Goal: Task Accomplishment & Management: Use online tool/utility

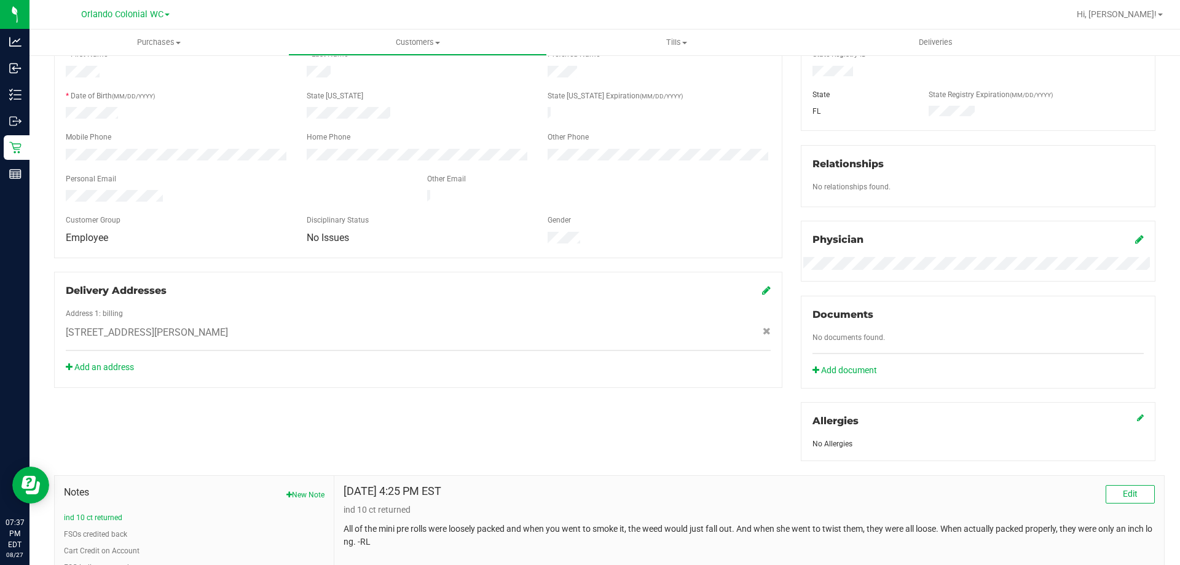
scroll to position [354, 0]
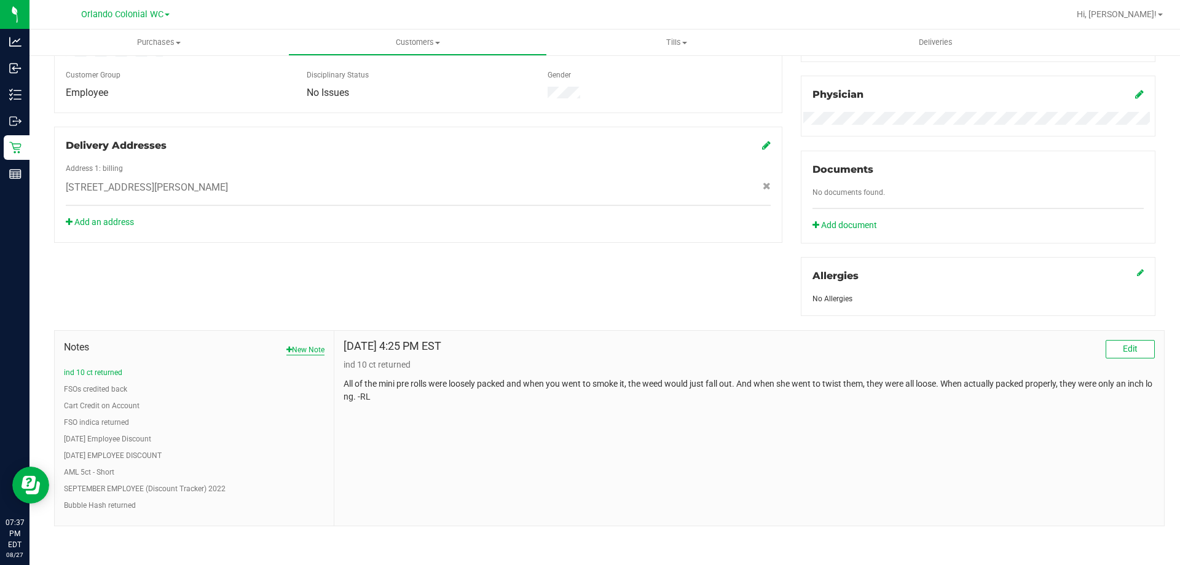
click at [300, 347] on button "New Note" at bounding box center [305, 349] width 38 height 11
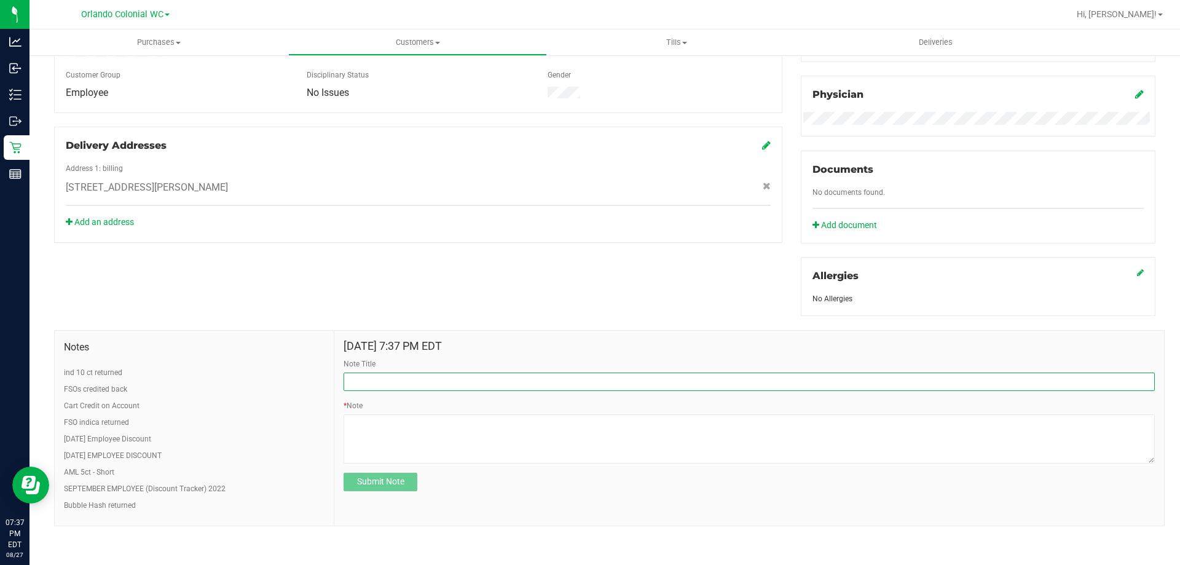
click at [409, 374] on input "Note Title" at bounding box center [749, 382] width 811 height 18
type input "$24 left on employee discount"
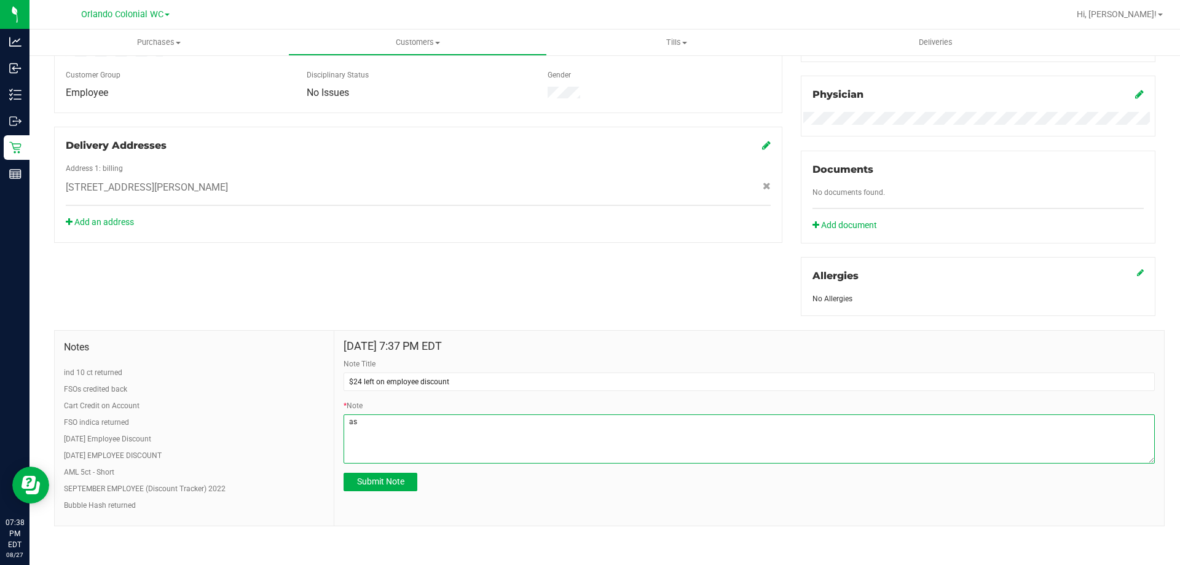
type textarea "a"
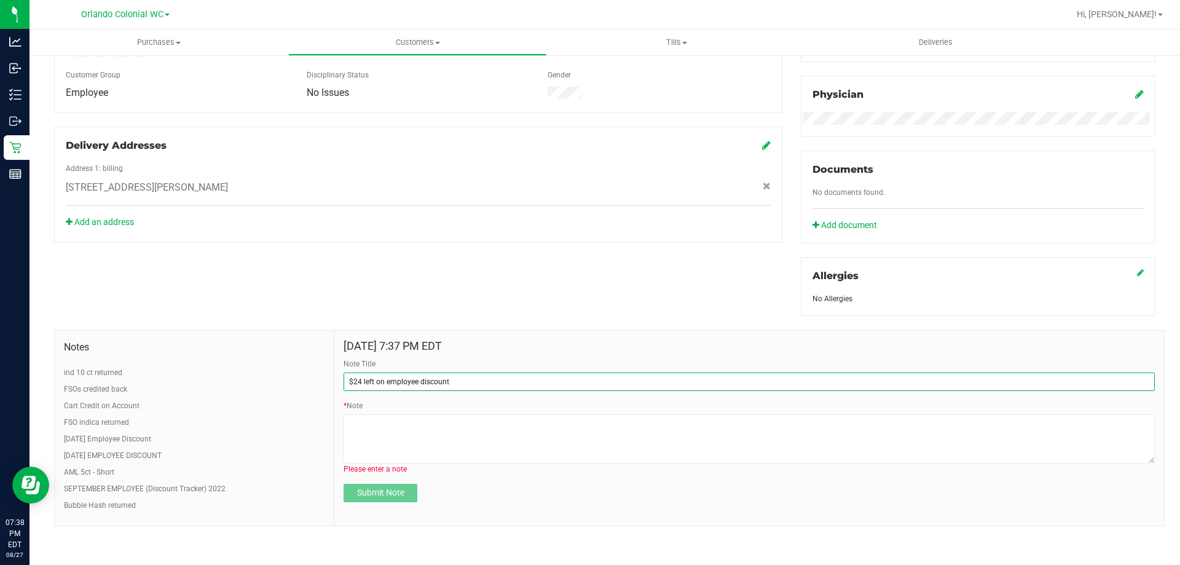
drag, startPoint x: 483, startPoint y: 380, endPoint x: 288, endPoint y: 366, distance: 196.0
click at [288, 366] on div "Notes ind 10 ct returned FSOs credited back Cart Credit on Account FSO indica r…" at bounding box center [609, 428] width 1111 height 196
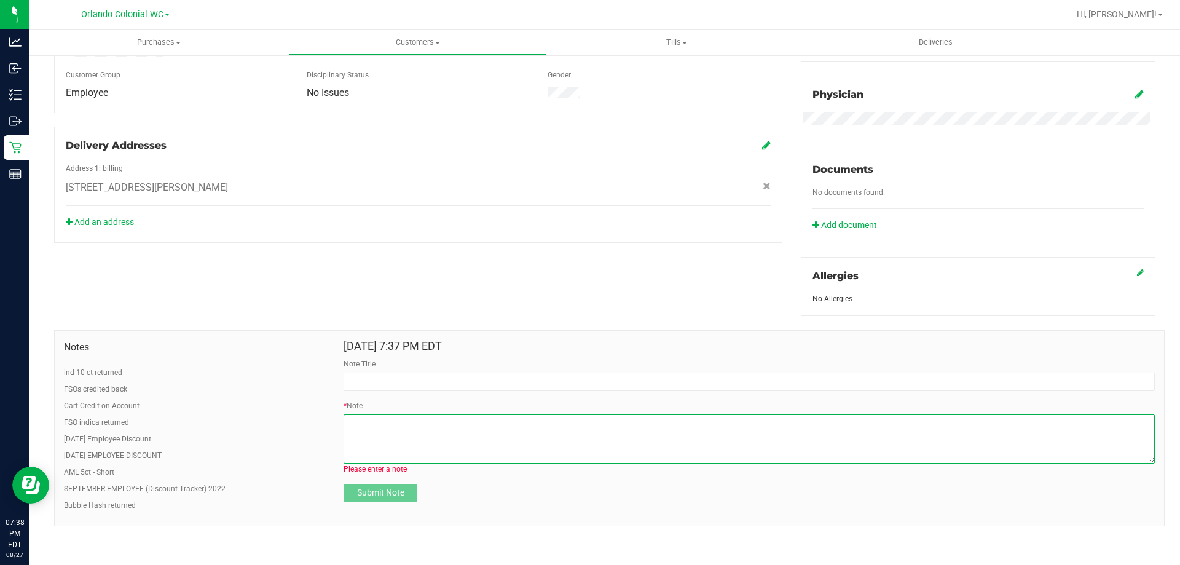
click at [396, 430] on textarea "* Note" at bounding box center [749, 438] width 811 height 49
paste textarea "$24 left on employee discount"
type textarea "$24 left on employee discount for the month of august"
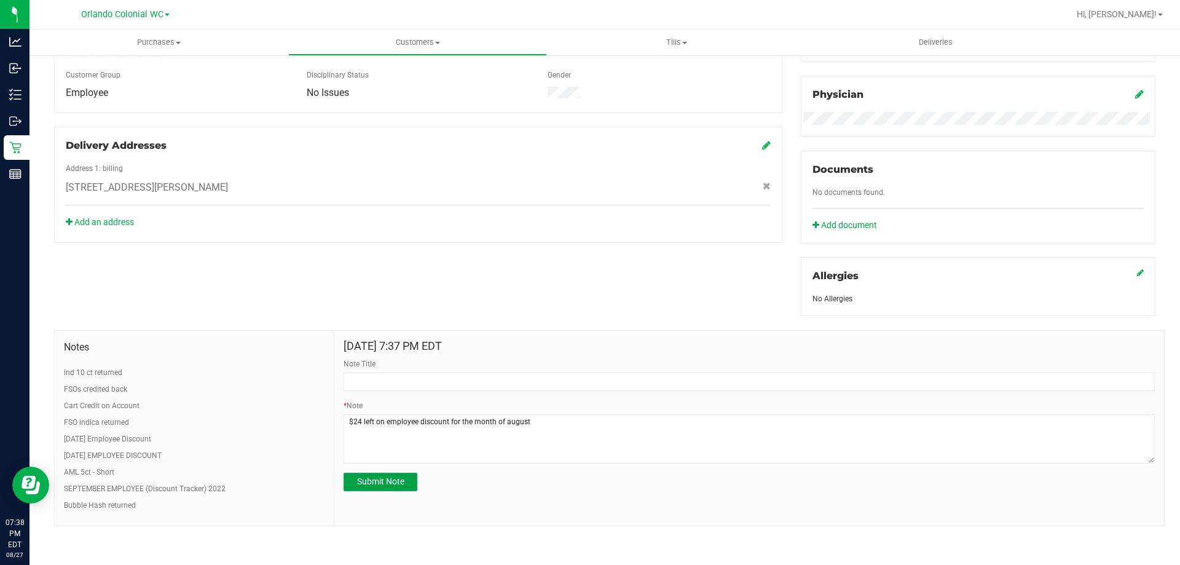
click at [398, 480] on span "Submit Note" at bounding box center [380, 481] width 47 height 10
type input "[DATE] 19:38 PM EDT"
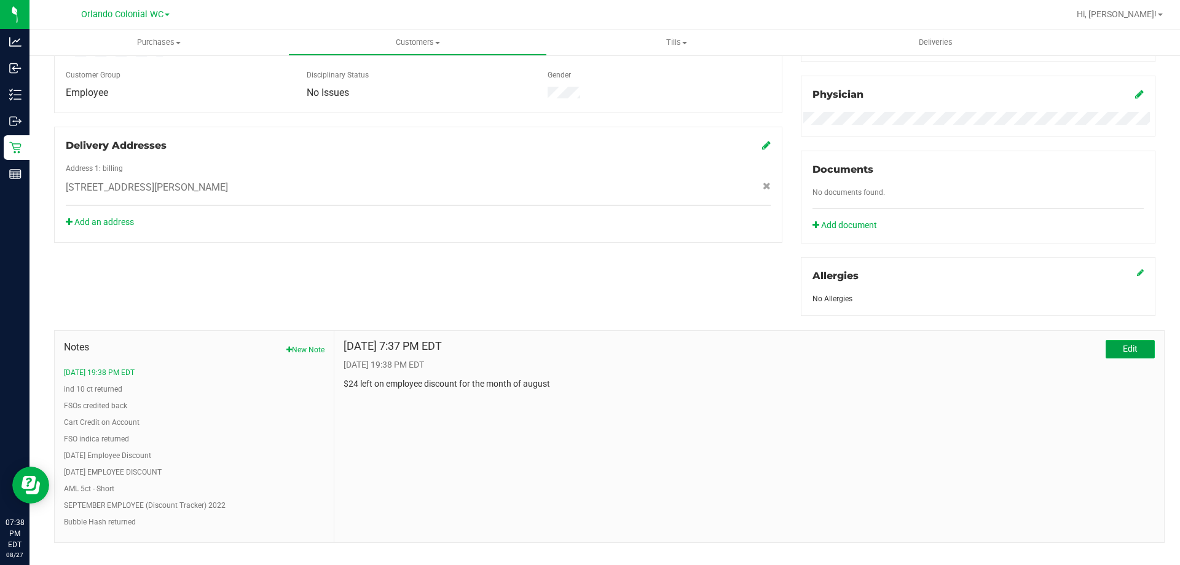
click at [1123, 349] on span "Edit" at bounding box center [1130, 349] width 15 height 10
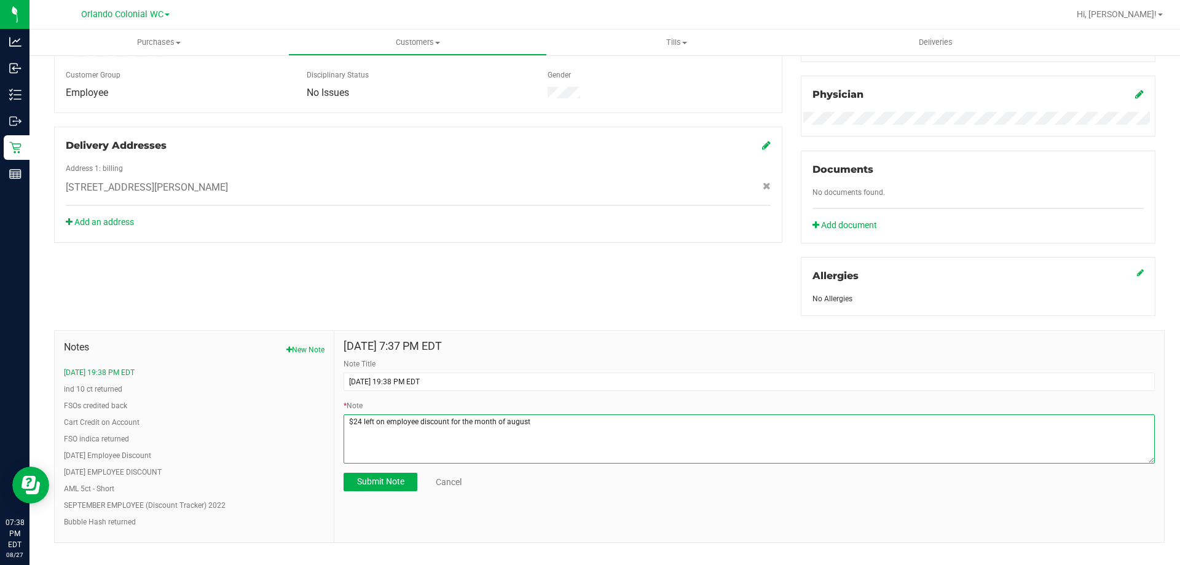
drag, startPoint x: 445, startPoint y: 419, endPoint x: 326, endPoint y: 417, distance: 118.7
click at [326, 417] on div "Notes New Note [DATE] 19:38 PM EDT ind 10 ct returned FSOs credited back Cart C…" at bounding box center [609, 436] width 1111 height 213
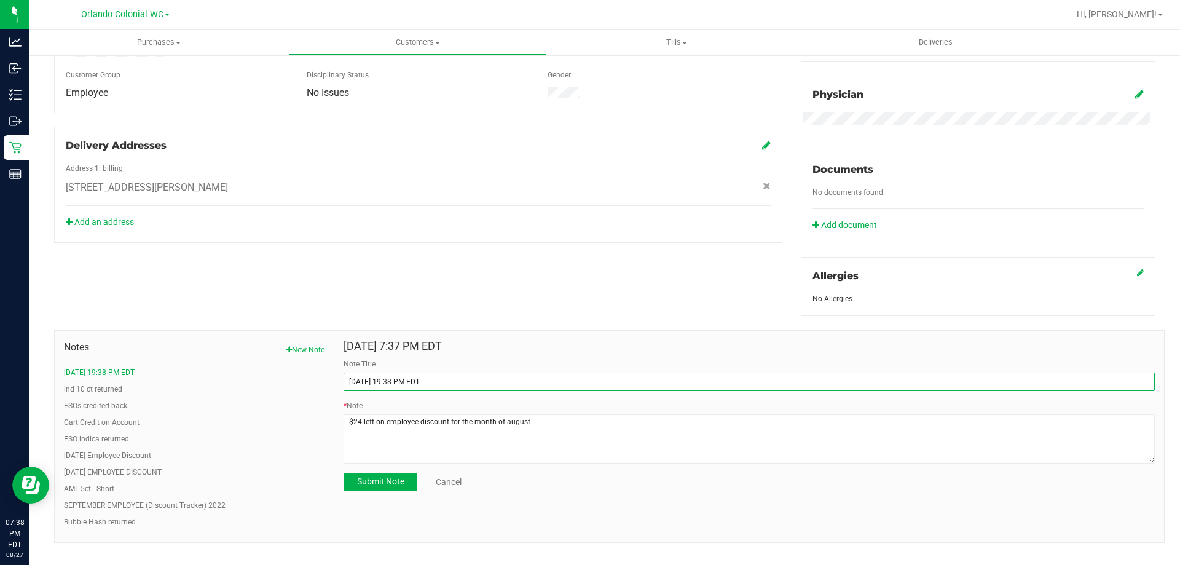
drag, startPoint x: 464, startPoint y: 381, endPoint x: 219, endPoint y: 368, distance: 245.6
click at [219, 368] on div "Notes New Note [DATE] 19:38 PM EDT ind 10 ct returned FSOs credited back Cart C…" at bounding box center [609, 436] width 1111 height 213
paste input "$24 left on employee discount"
type input "$24 left on employee discount"
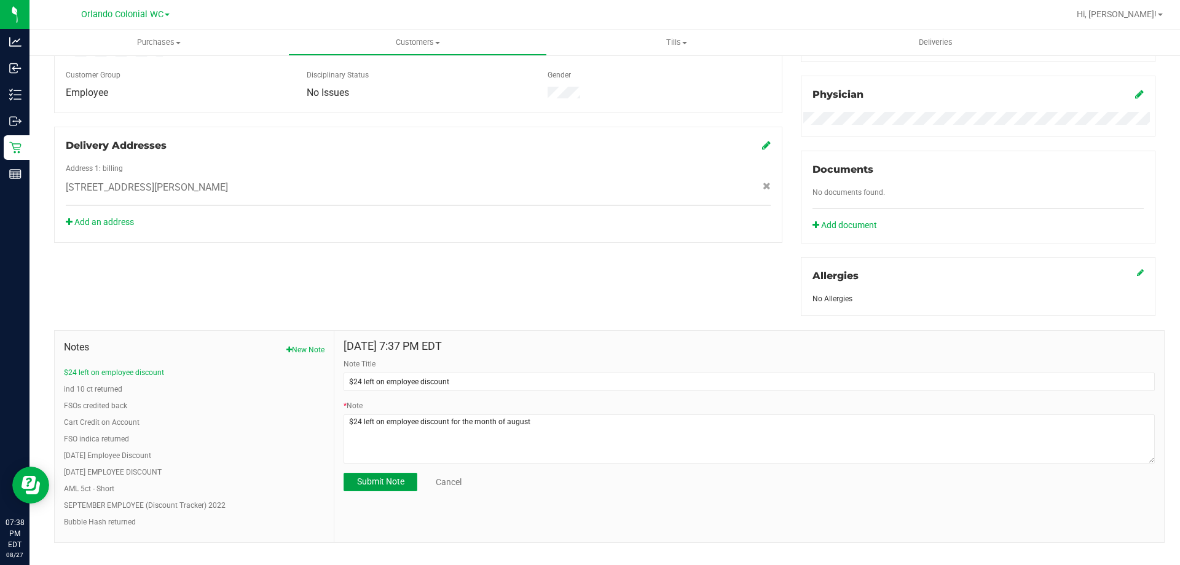
click at [391, 482] on span "Submit Note" at bounding box center [380, 481] width 47 height 10
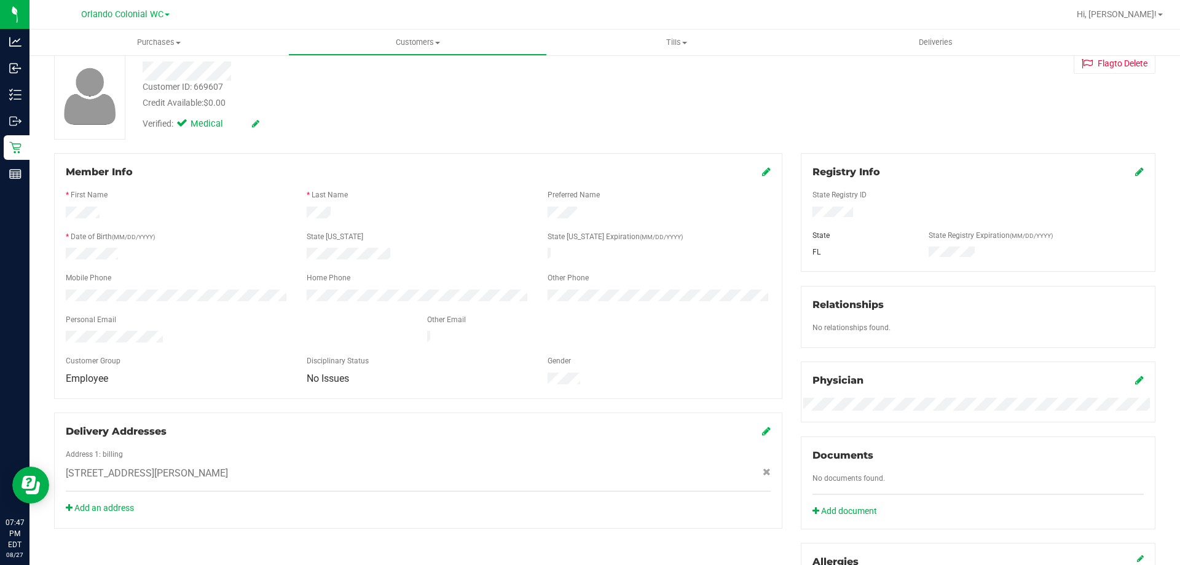
scroll to position [0, 0]
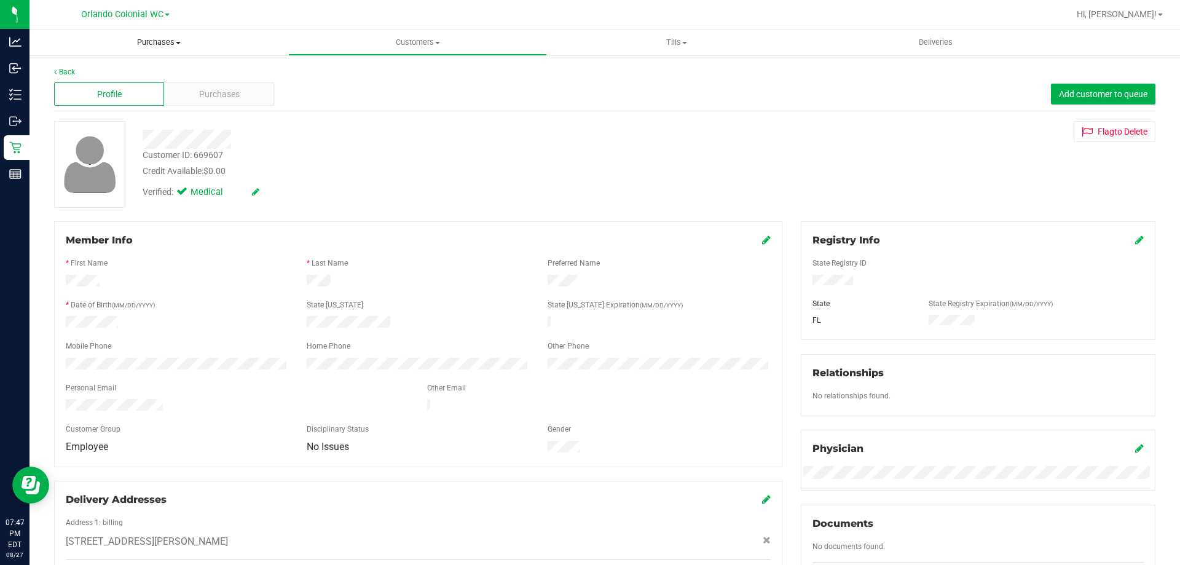
click at [165, 39] on span "Purchases" at bounding box center [159, 42] width 259 height 11
click at [141, 85] on li "Fulfillment" at bounding box center [159, 89] width 259 height 15
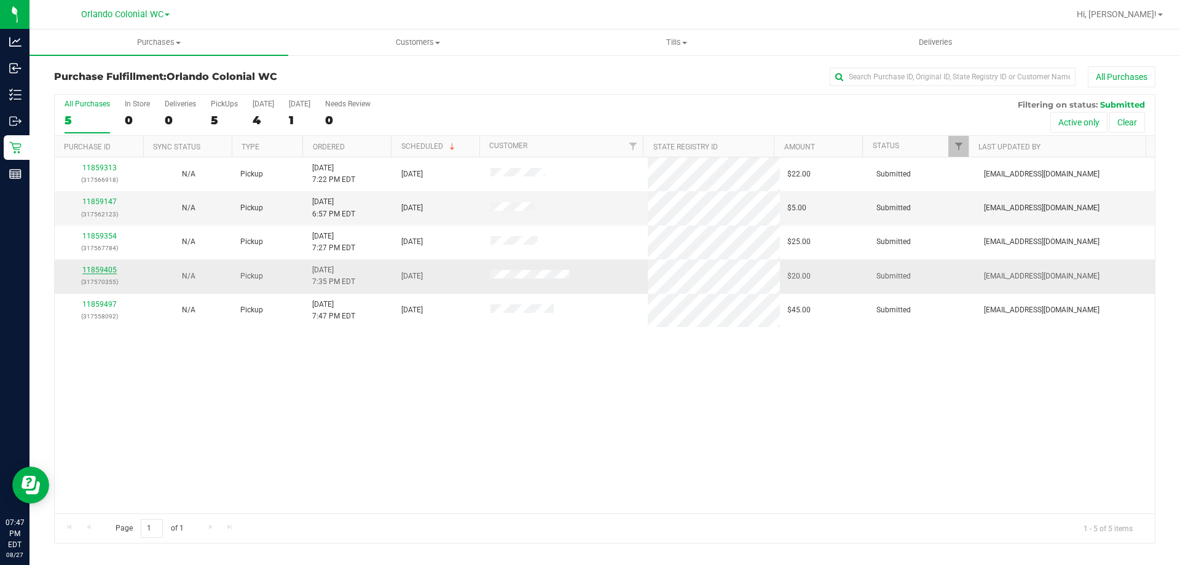
click at [105, 269] on link "11859405" at bounding box center [99, 270] width 34 height 9
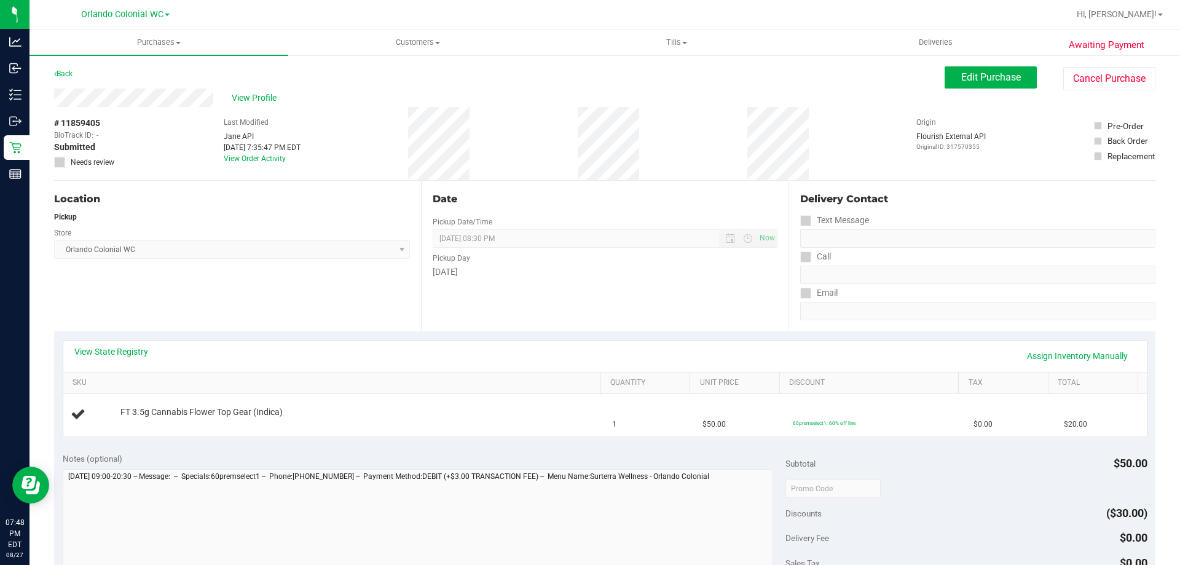
click at [350, 342] on div "View State Registry Assign Inventory Manually" at bounding box center [605, 356] width 1084 height 31
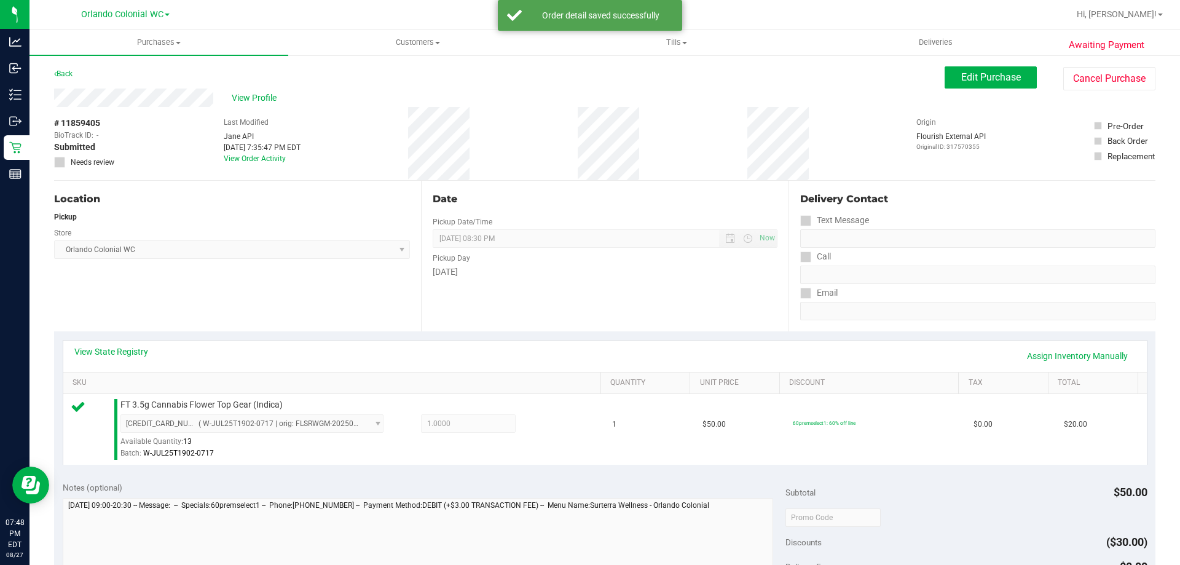
scroll to position [430, 0]
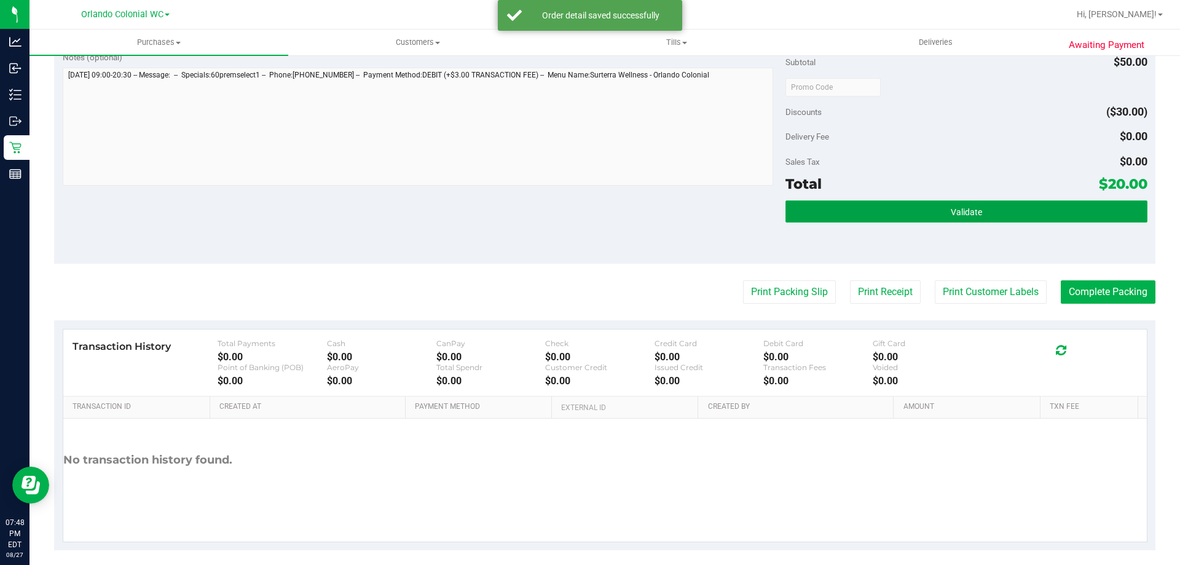
click at [955, 222] on button "Validate" at bounding box center [966, 211] width 361 height 22
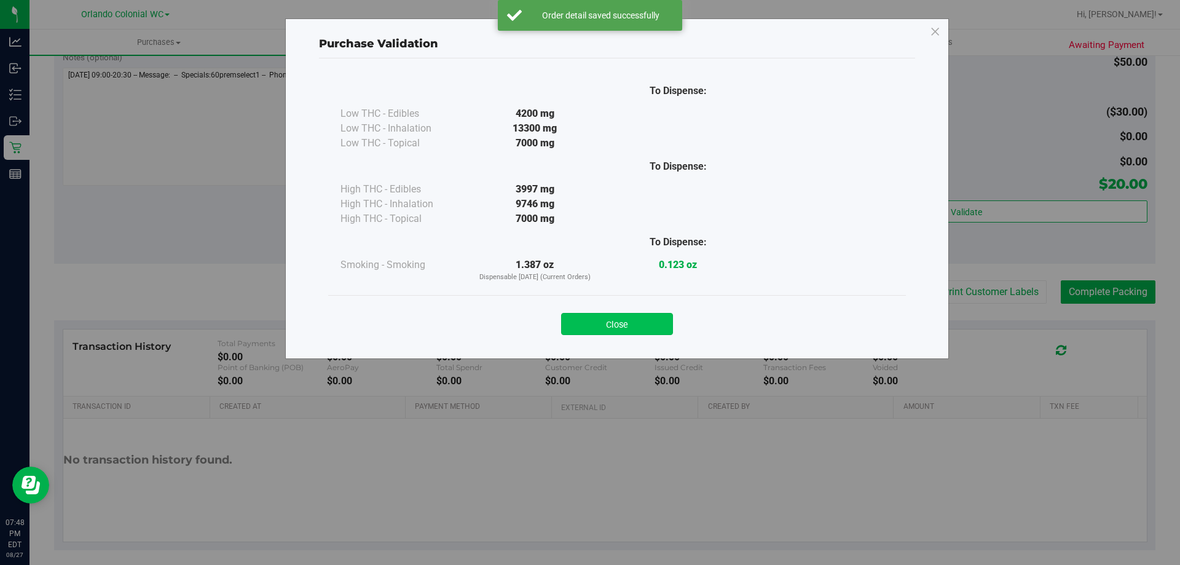
click at [655, 319] on button "Close" at bounding box center [617, 324] width 112 height 22
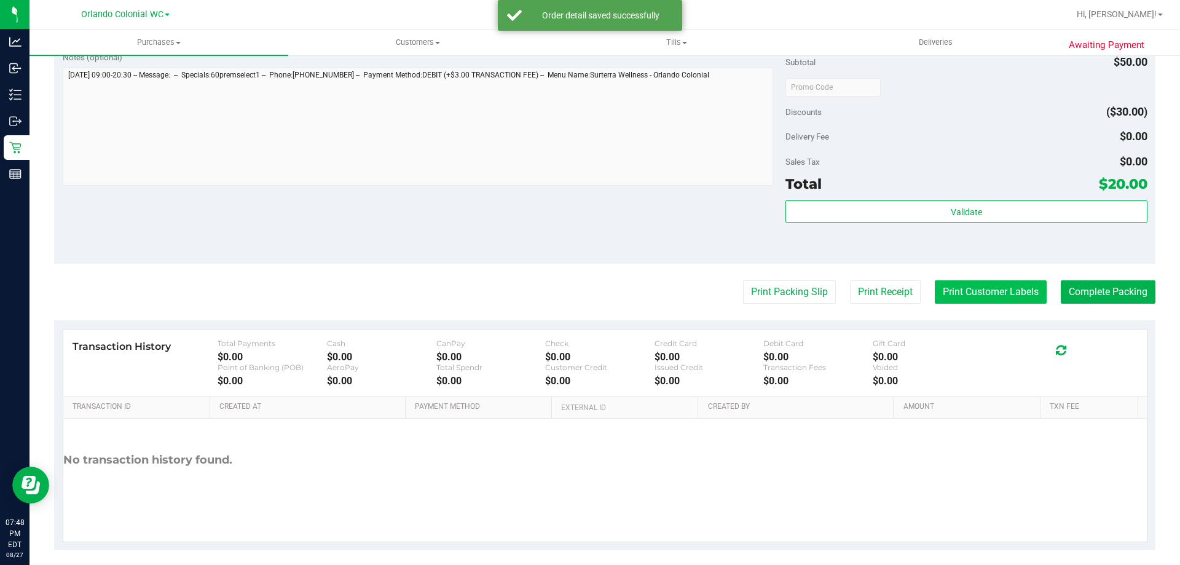
click at [961, 280] on button "Print Customer Labels" at bounding box center [991, 291] width 112 height 23
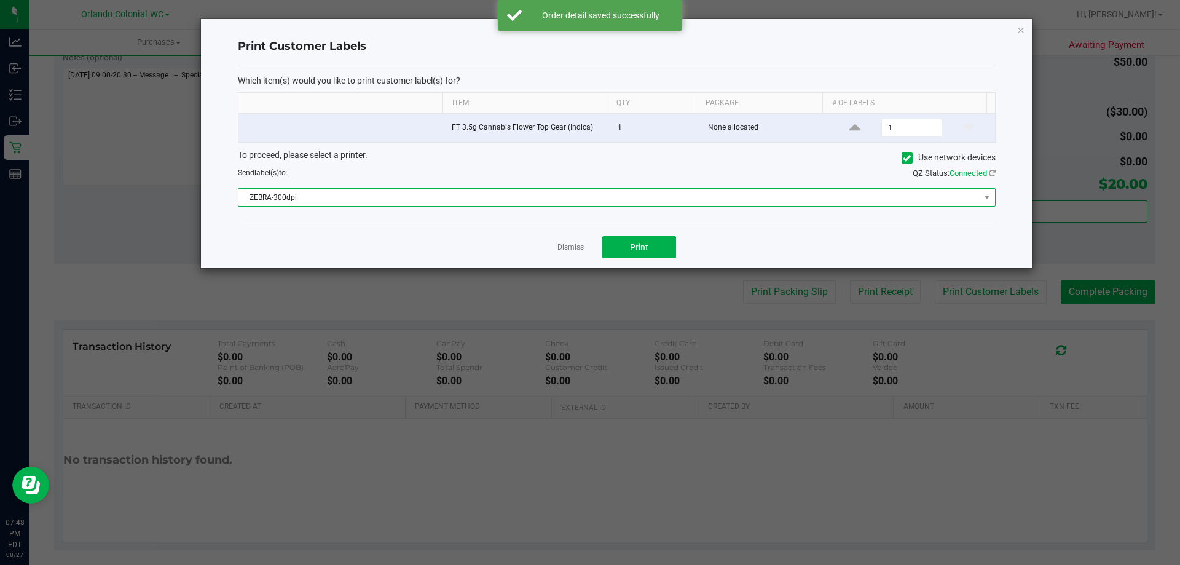
click at [546, 189] on span "ZEBRA-300dpi" at bounding box center [609, 197] width 741 height 17
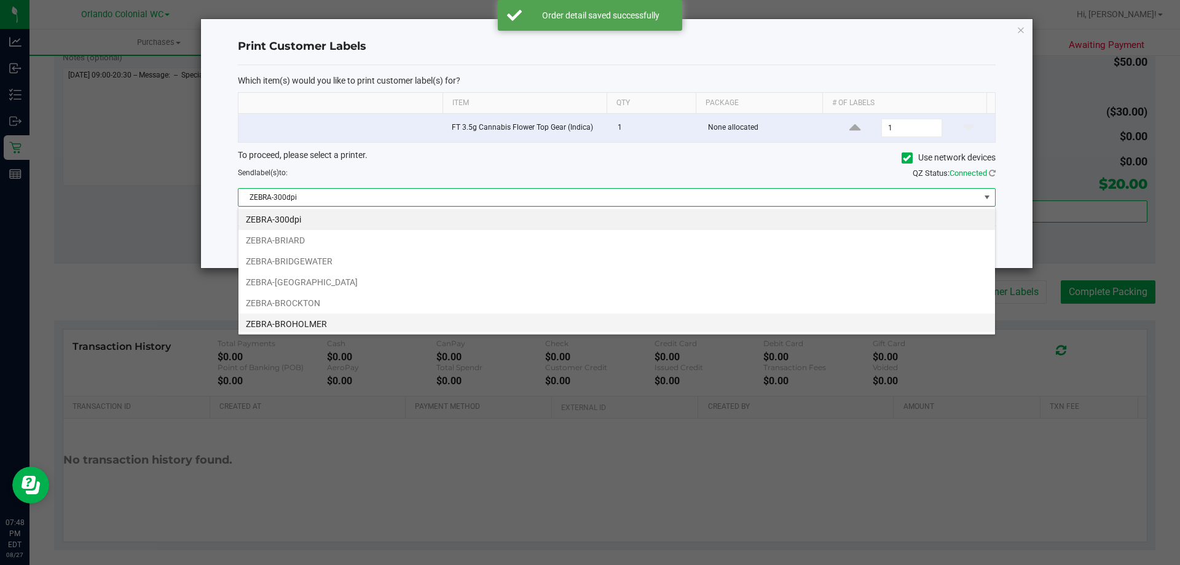
scroll to position [18, 757]
click at [334, 318] on li "ZEBRA-BROHOLMER" at bounding box center [617, 324] width 757 height 21
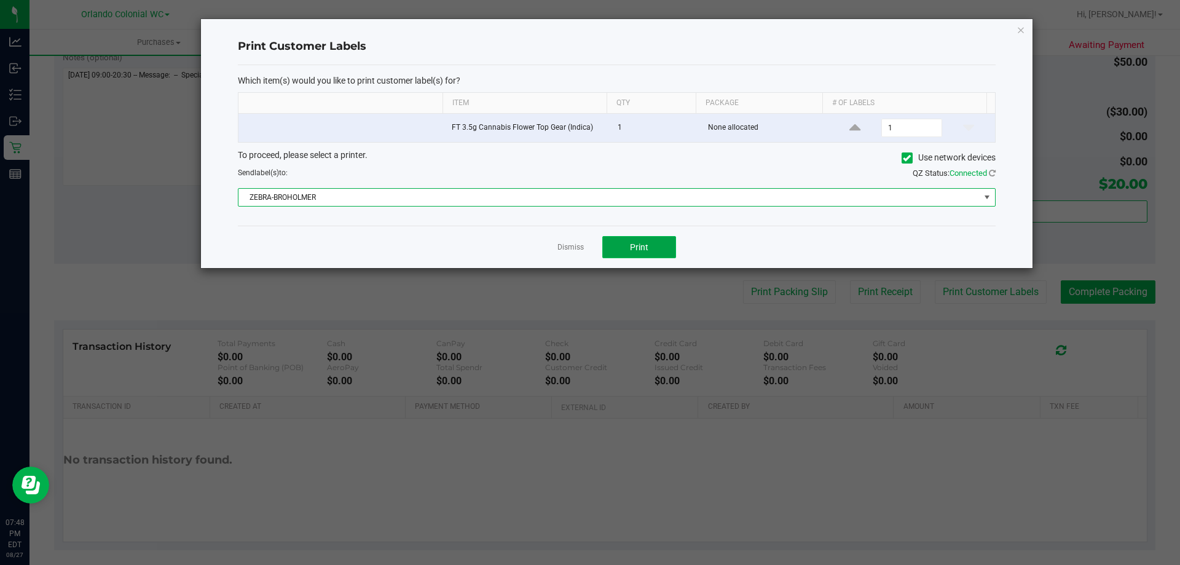
click at [620, 242] on button "Print" at bounding box center [639, 247] width 74 height 22
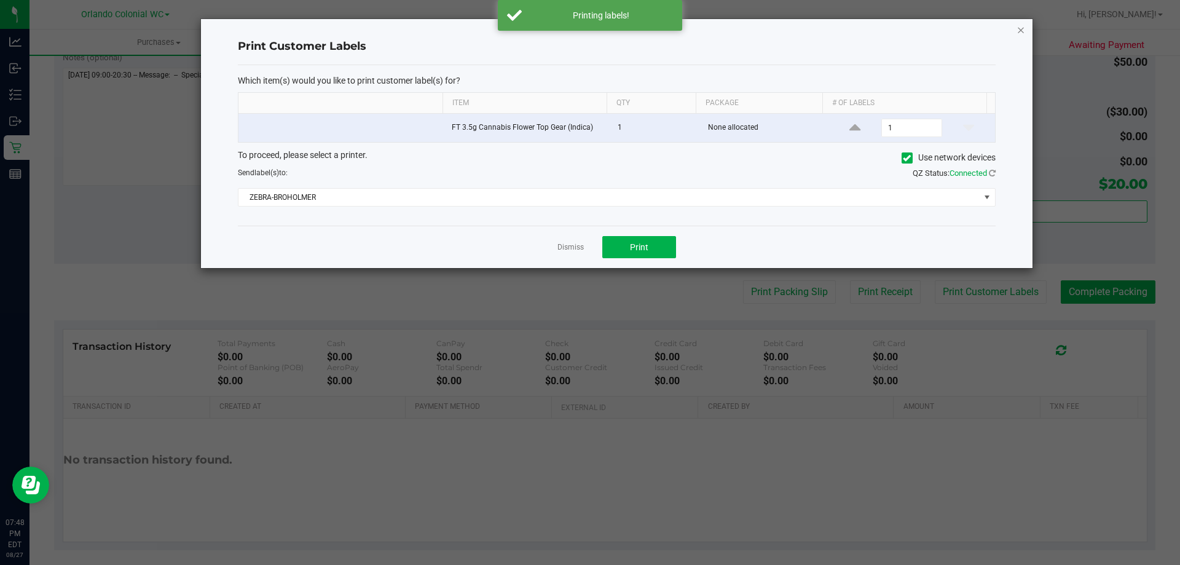
click at [1022, 28] on icon "button" at bounding box center [1021, 29] width 9 height 15
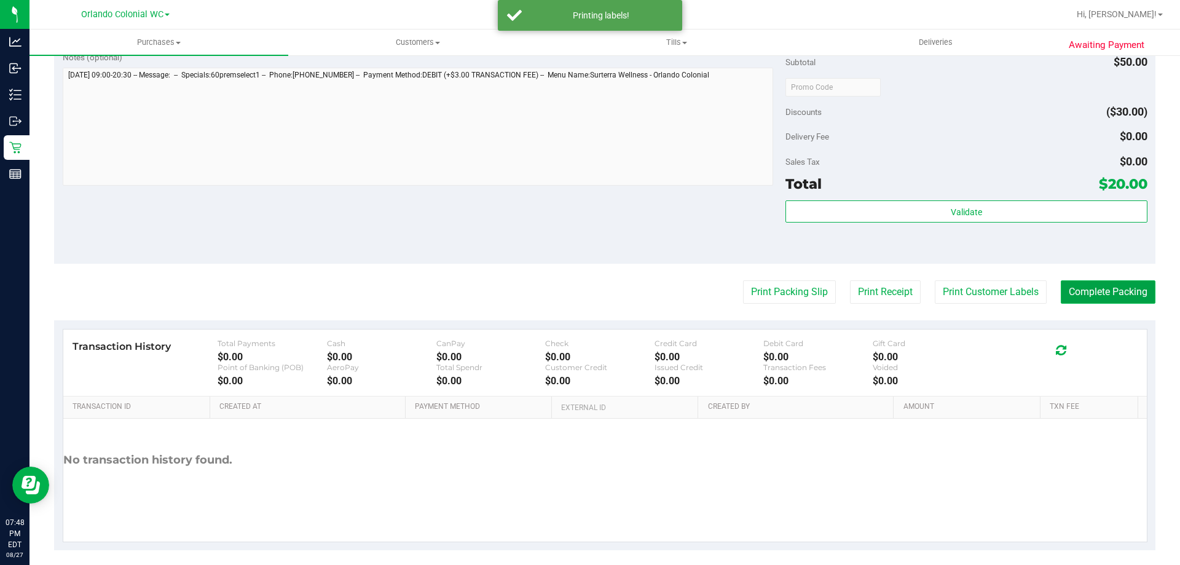
click at [1096, 294] on button "Complete Packing" at bounding box center [1108, 291] width 95 height 23
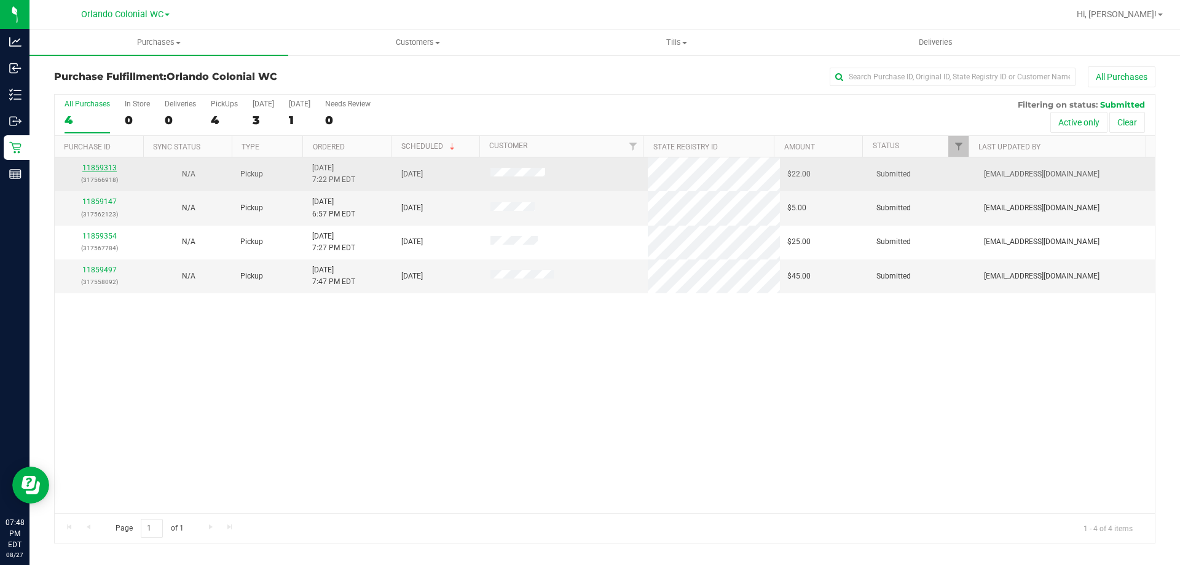
click at [104, 164] on link "11859313" at bounding box center [99, 168] width 34 height 9
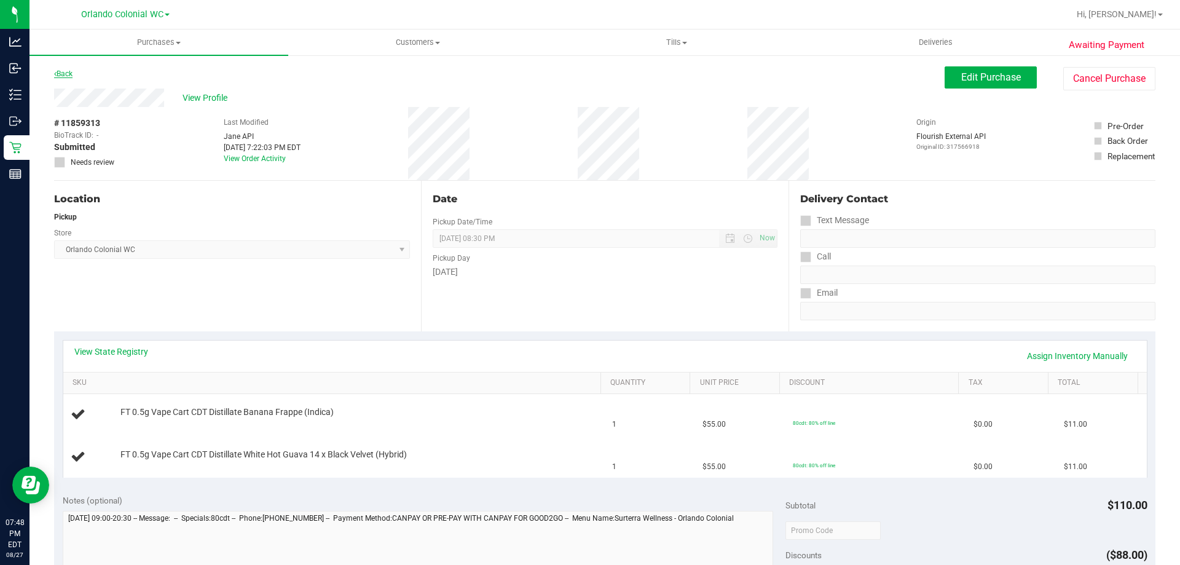
click at [63, 75] on link "Back" at bounding box center [63, 73] width 18 height 9
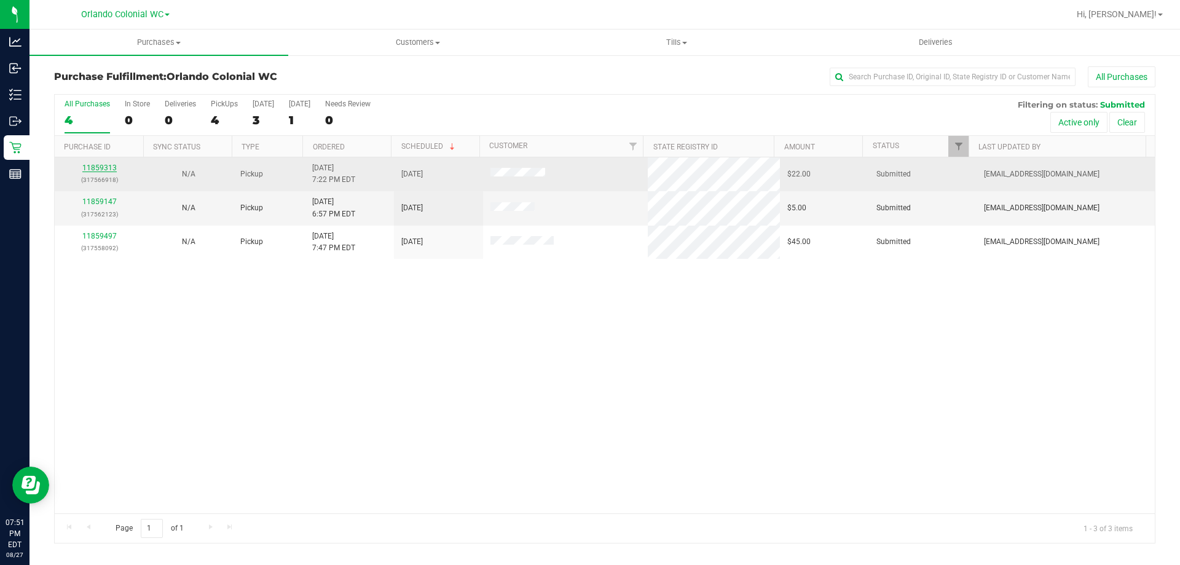
click at [108, 169] on link "11859313" at bounding box center [99, 168] width 34 height 9
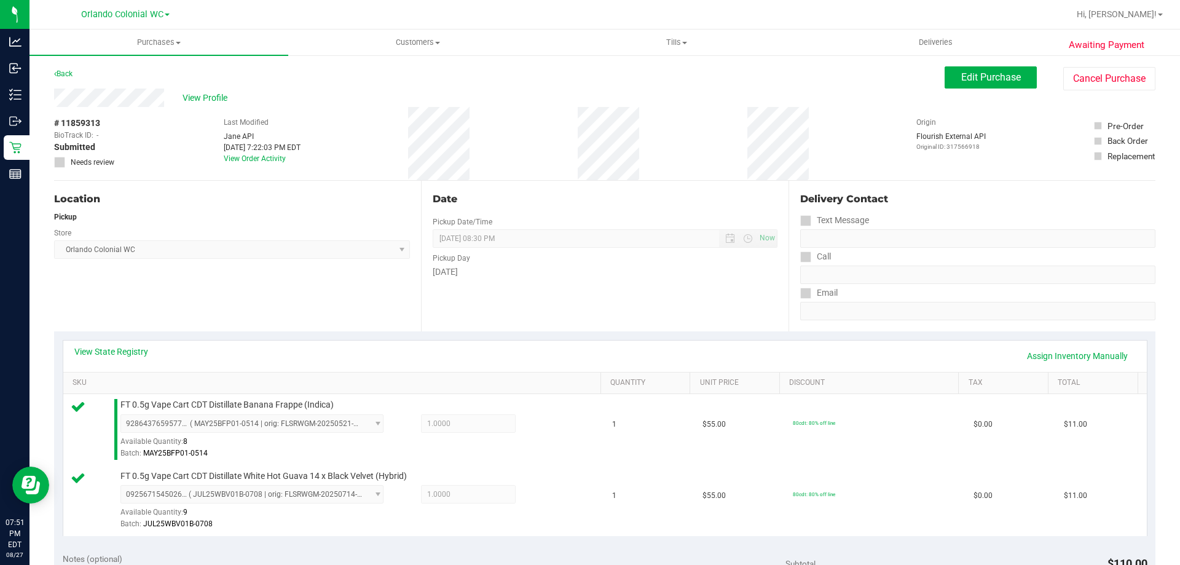
scroll to position [430, 0]
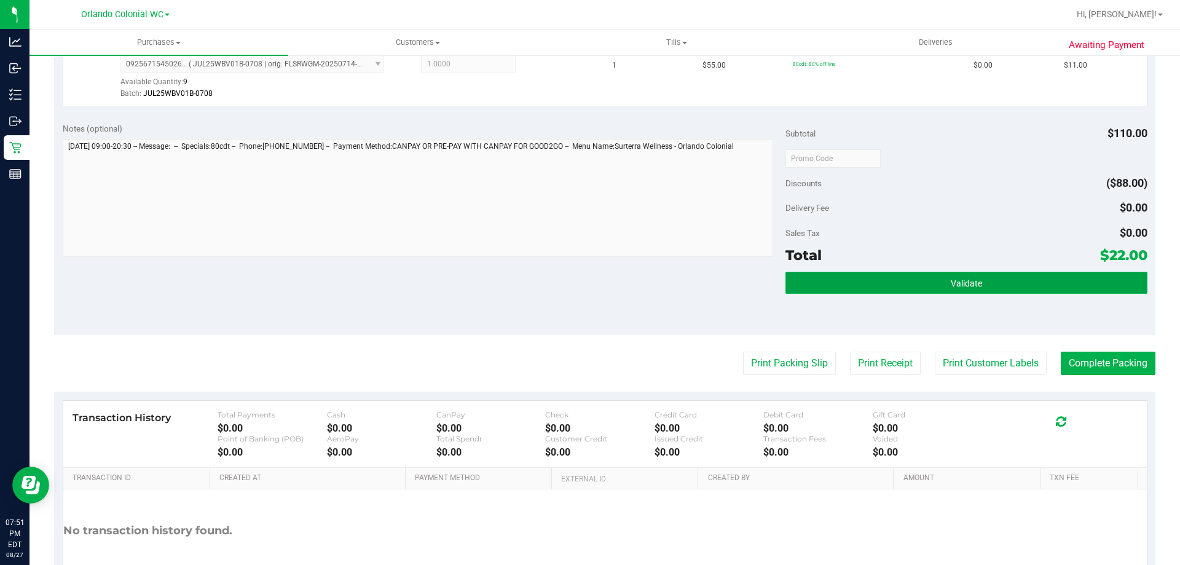
click at [918, 280] on button "Validate" at bounding box center [966, 283] width 361 height 22
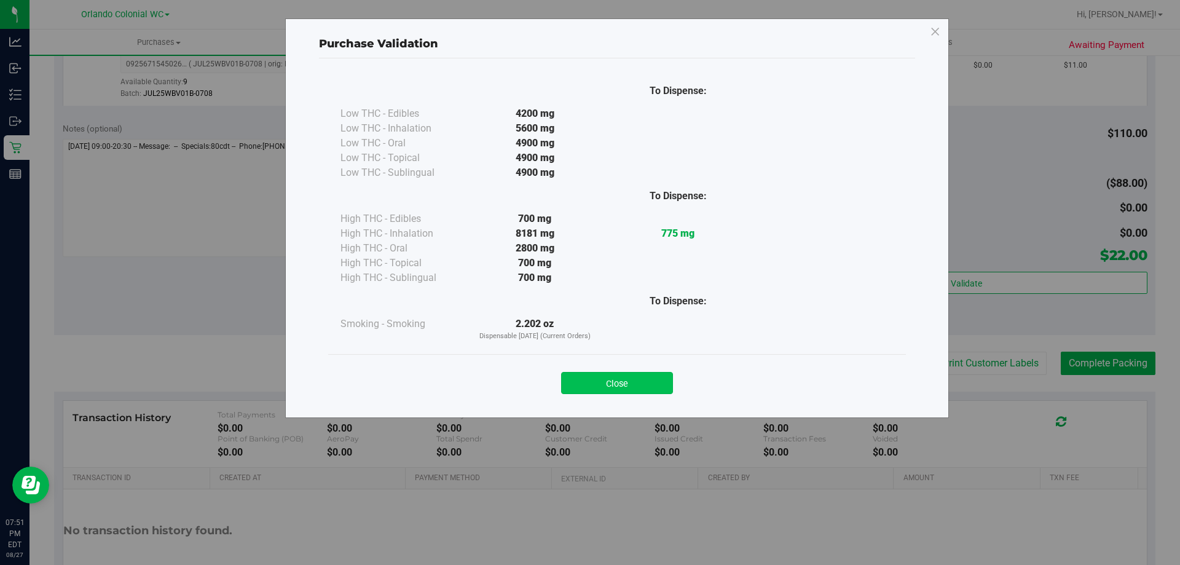
click at [653, 377] on button "Close" at bounding box center [617, 383] width 112 height 22
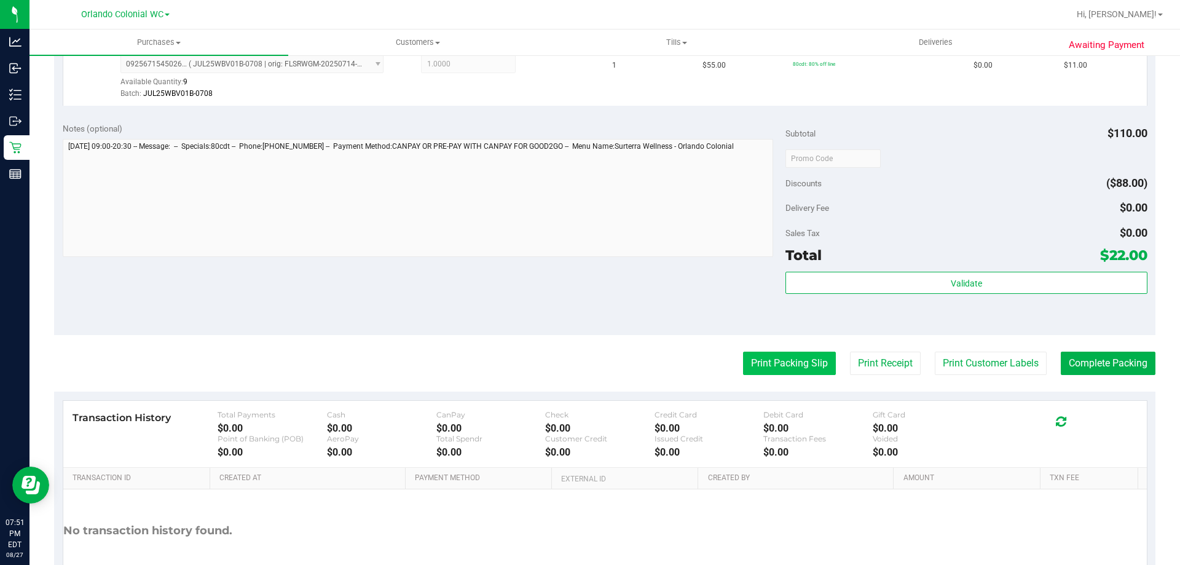
click at [799, 370] on button "Print Packing Slip" at bounding box center [789, 363] width 93 height 23
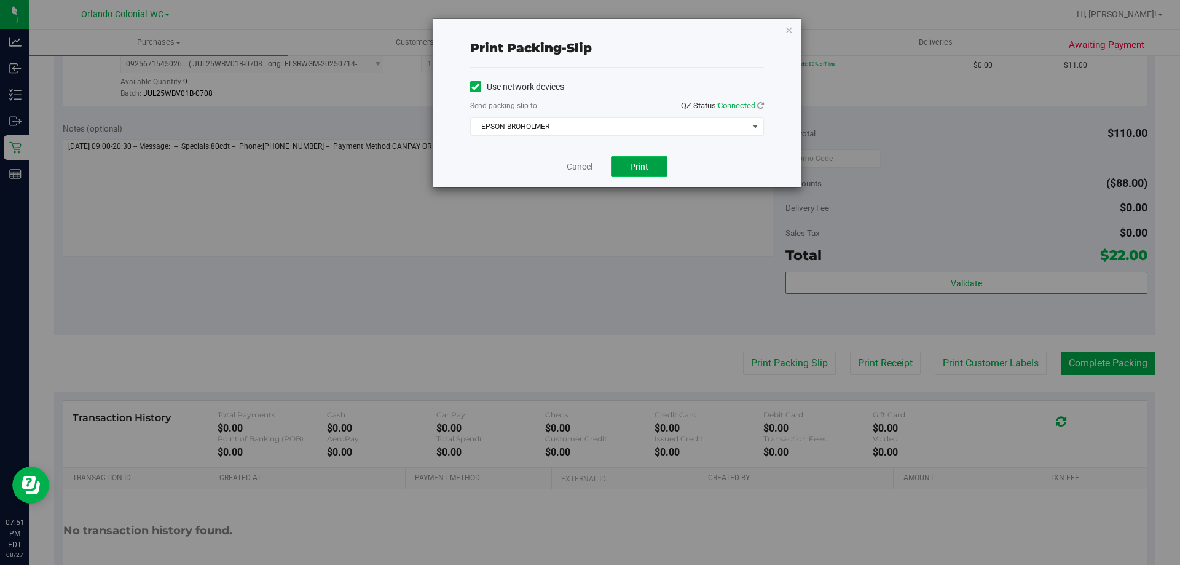
click at [644, 171] on span "Print" at bounding box center [639, 167] width 18 height 10
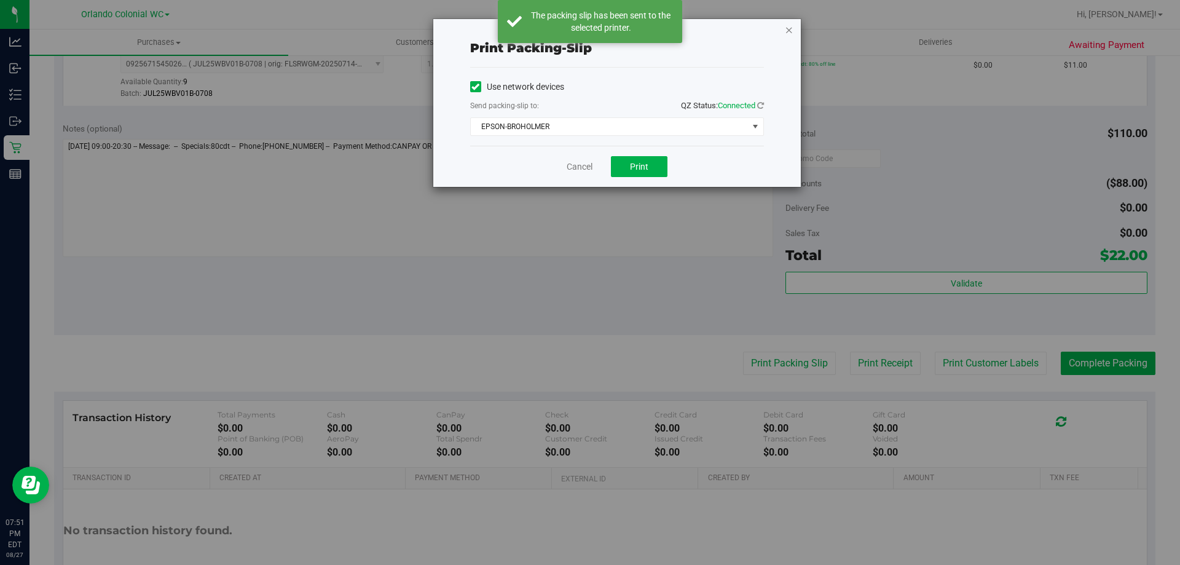
click at [790, 31] on icon "button" at bounding box center [789, 29] width 9 height 15
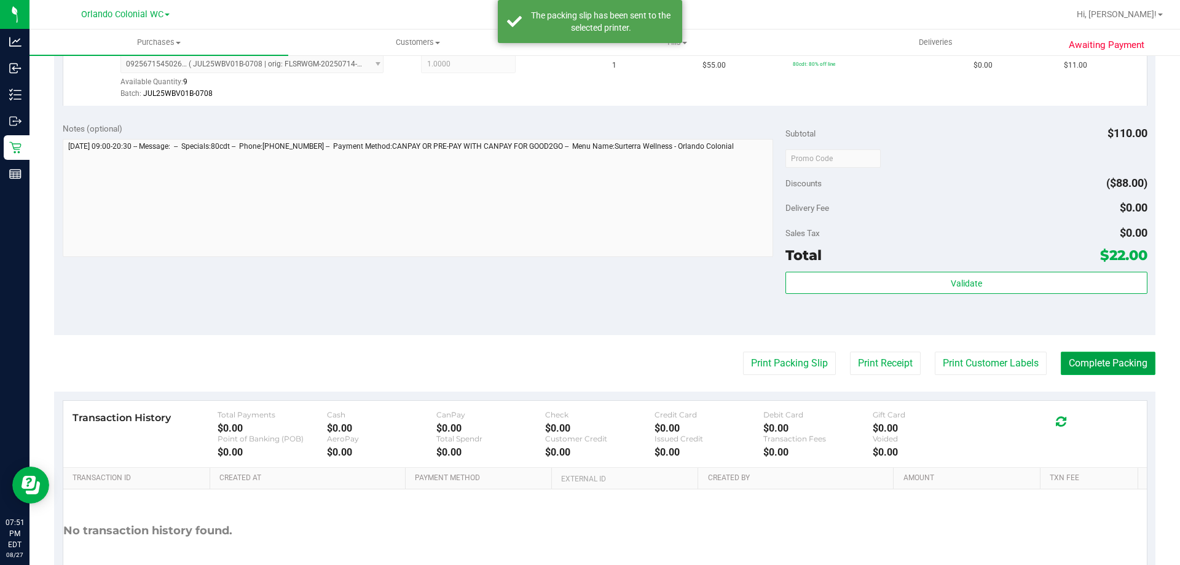
click at [1100, 359] on button "Complete Packing" at bounding box center [1108, 363] width 95 height 23
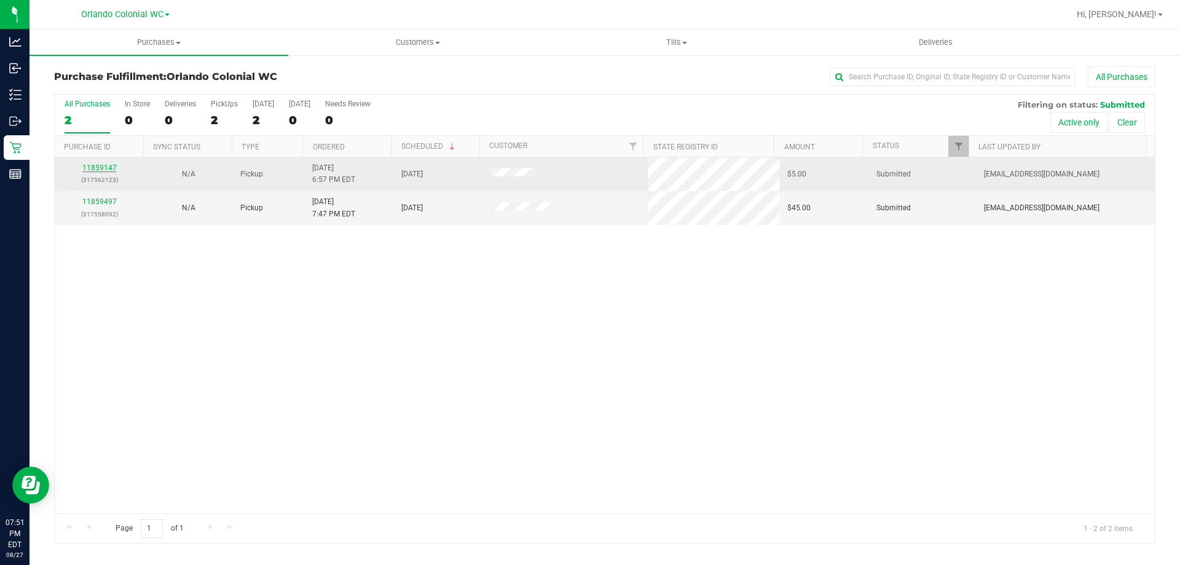
click at [100, 165] on link "11859147" at bounding box center [99, 168] width 34 height 9
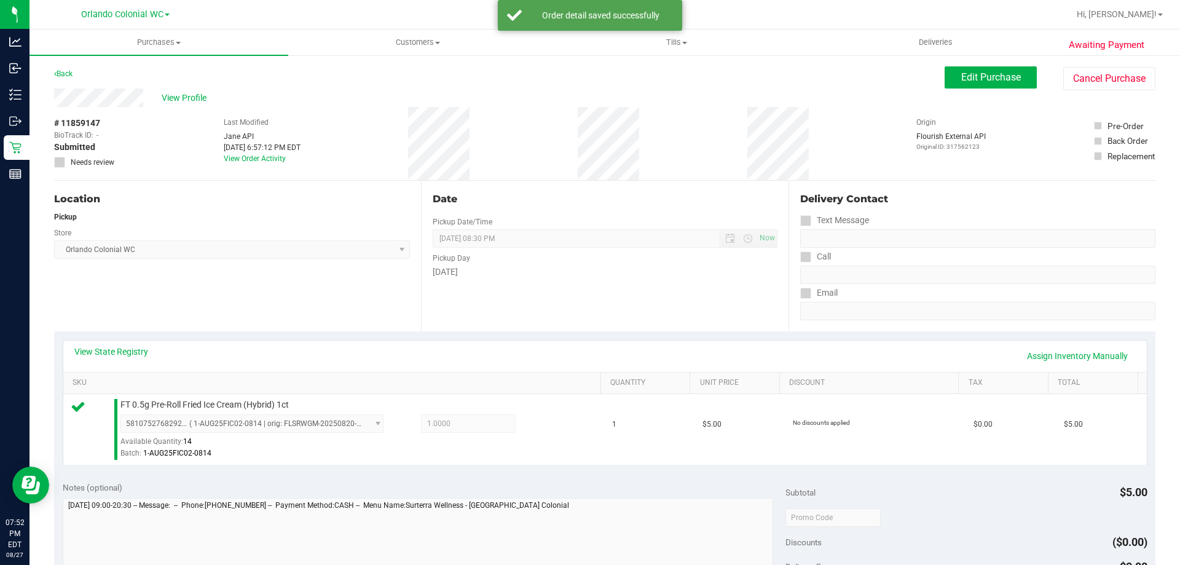
scroll to position [440, 0]
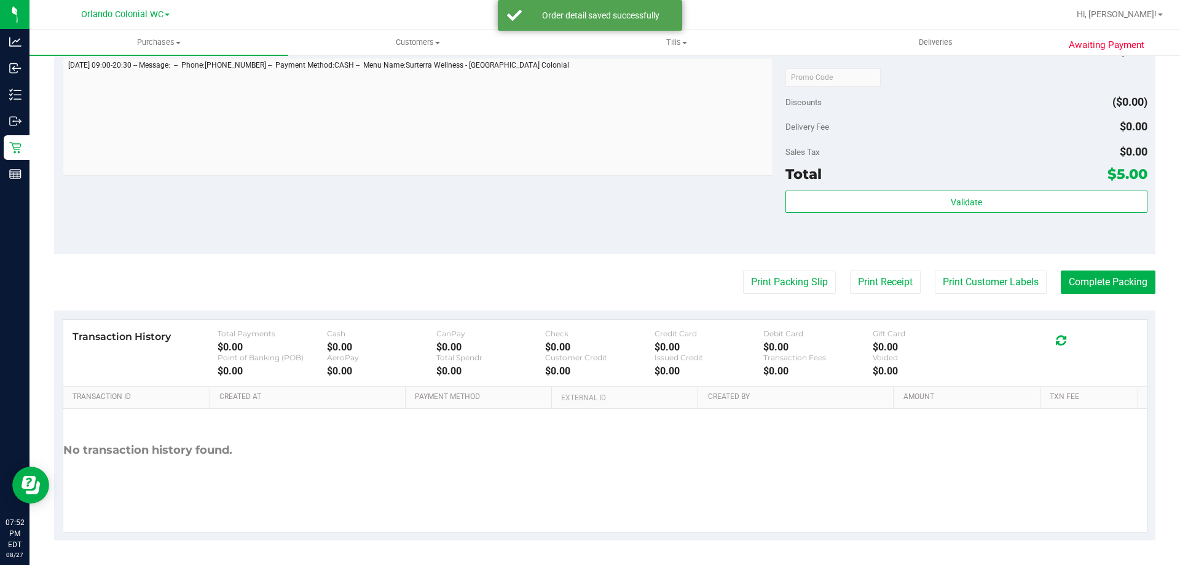
click at [961, 214] on div "Validate" at bounding box center [966, 218] width 361 height 55
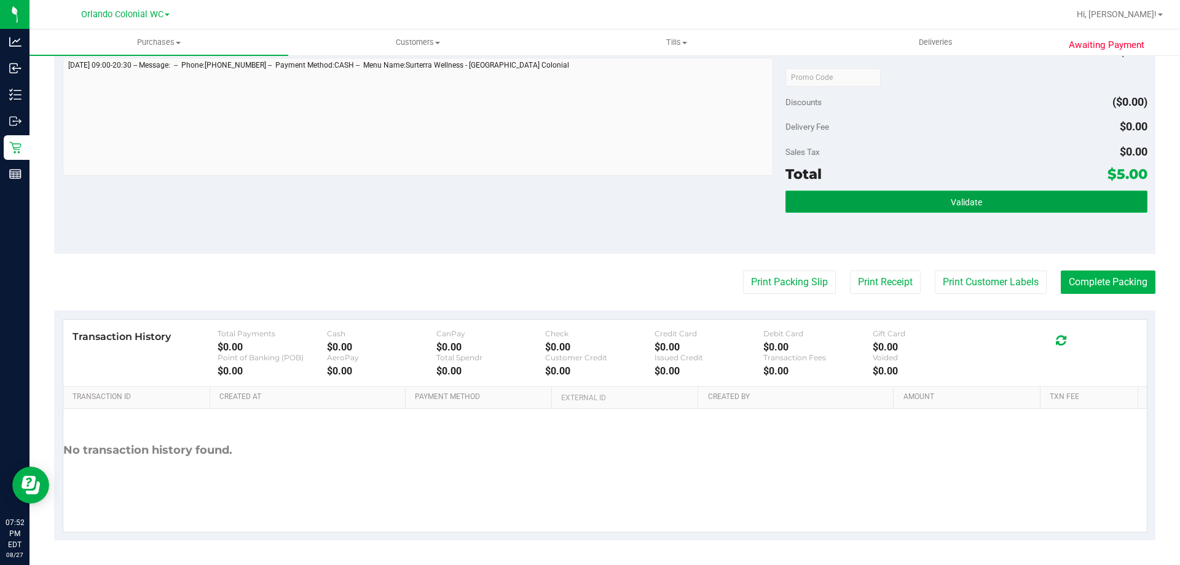
click at [968, 208] on button "Validate" at bounding box center [966, 202] width 361 height 22
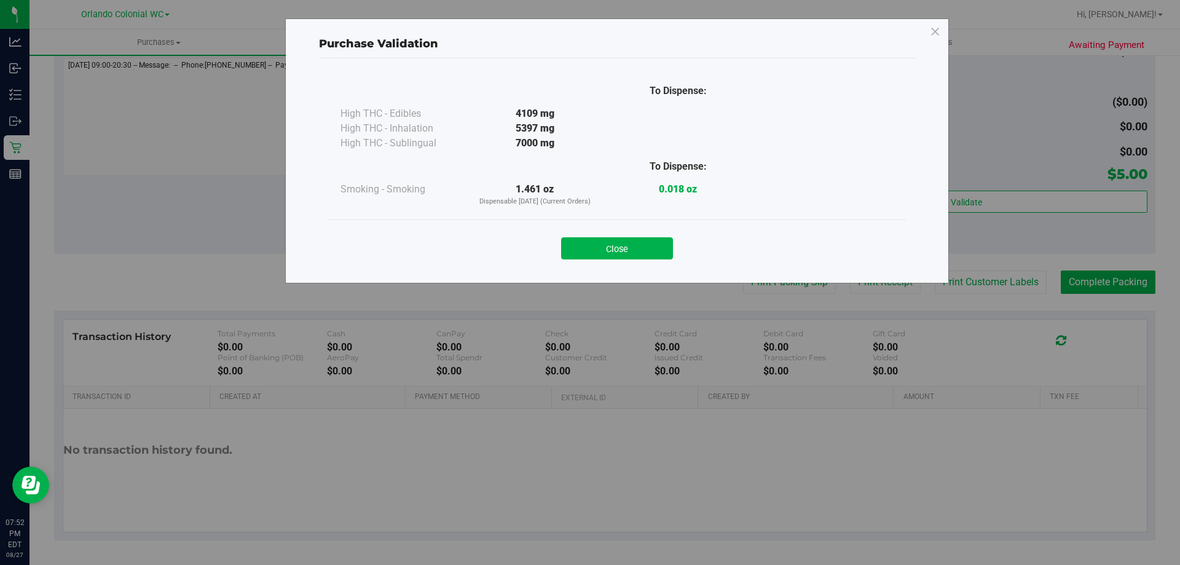
drag, startPoint x: 628, startPoint y: 238, endPoint x: 637, endPoint y: 246, distance: 12.2
click at [629, 240] on button "Close" at bounding box center [617, 248] width 112 height 22
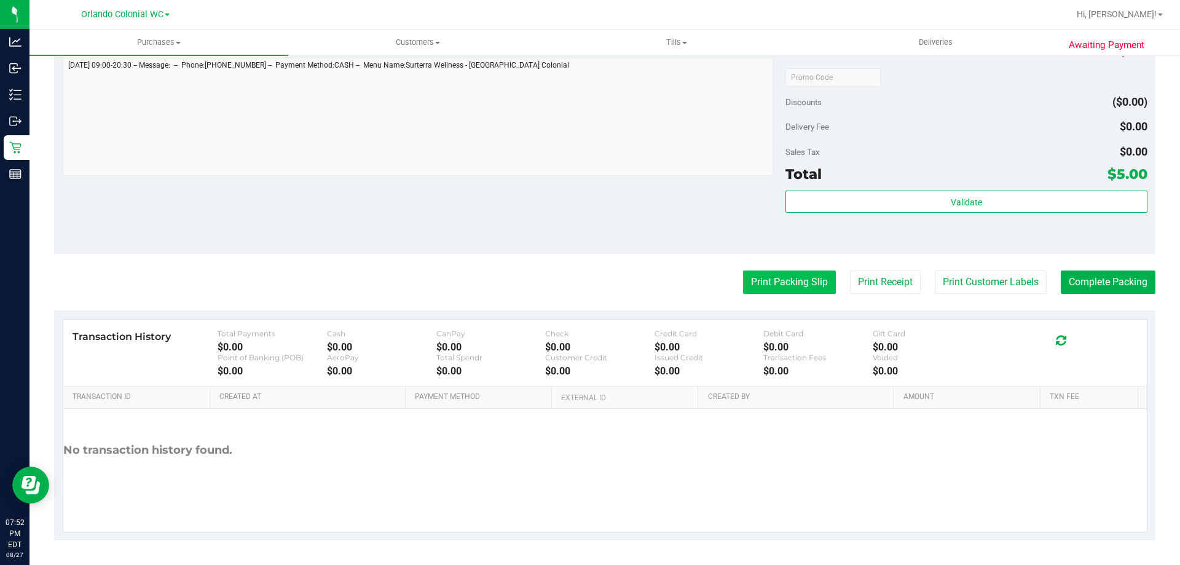
click at [757, 280] on button "Print Packing Slip" at bounding box center [789, 281] width 93 height 23
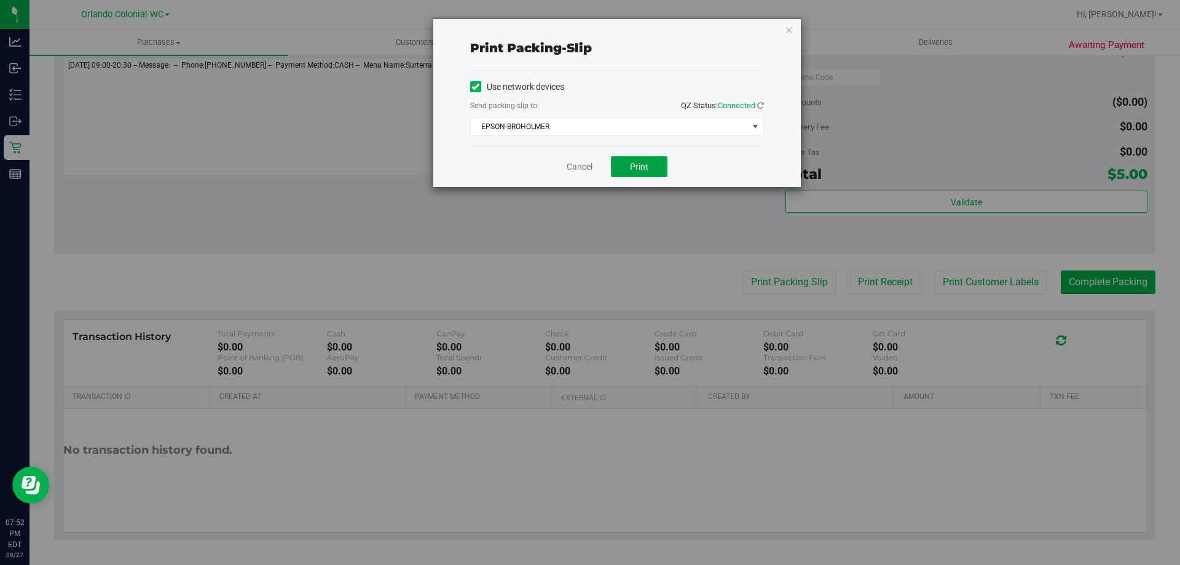
click at [640, 164] on span "Print" at bounding box center [639, 167] width 18 height 10
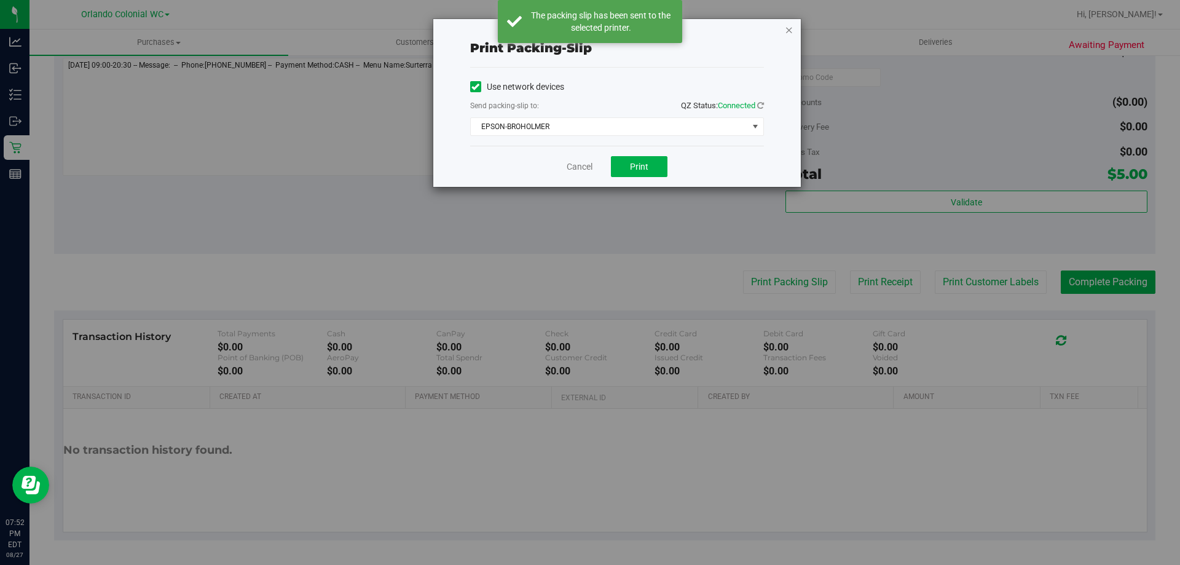
click at [789, 32] on icon "button" at bounding box center [789, 29] width 9 height 15
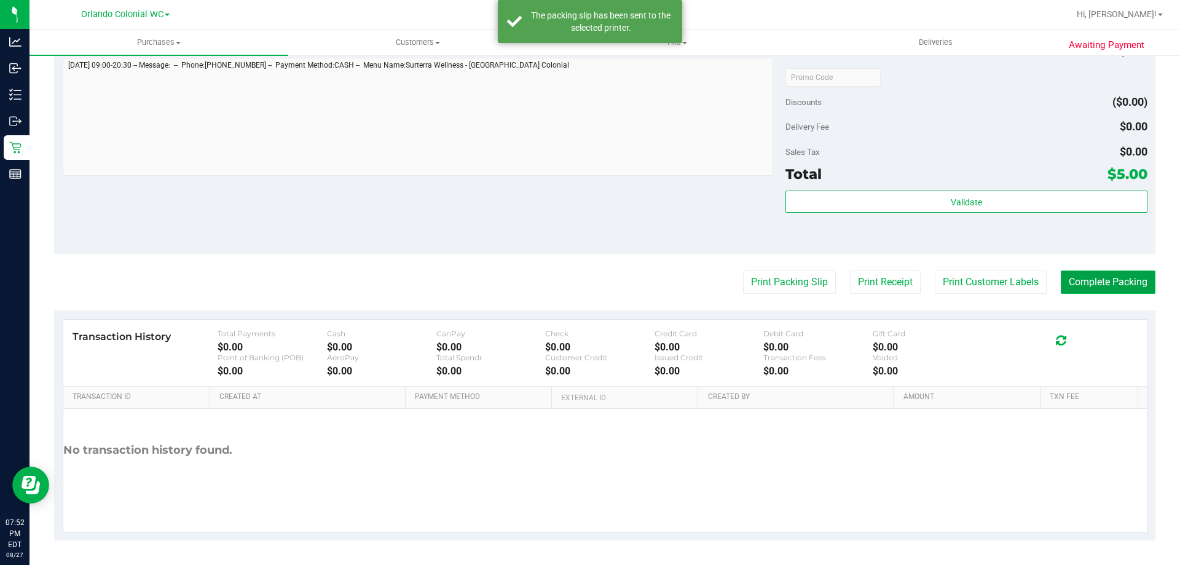
click at [1130, 286] on button "Complete Packing" at bounding box center [1108, 281] width 95 height 23
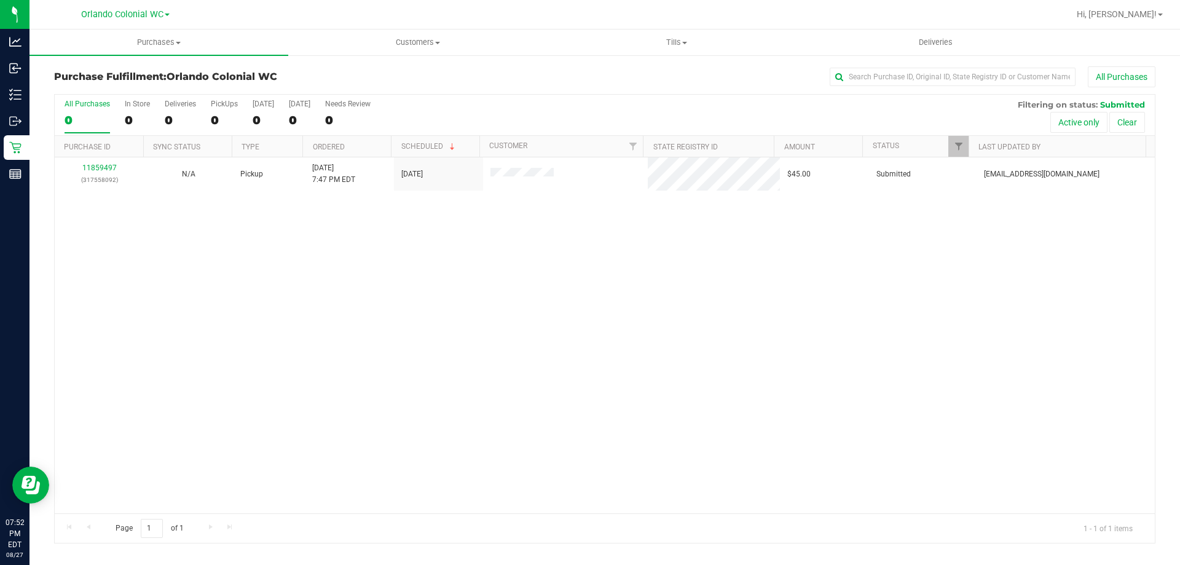
click at [94, 167] on link "11859497" at bounding box center [99, 168] width 34 height 9
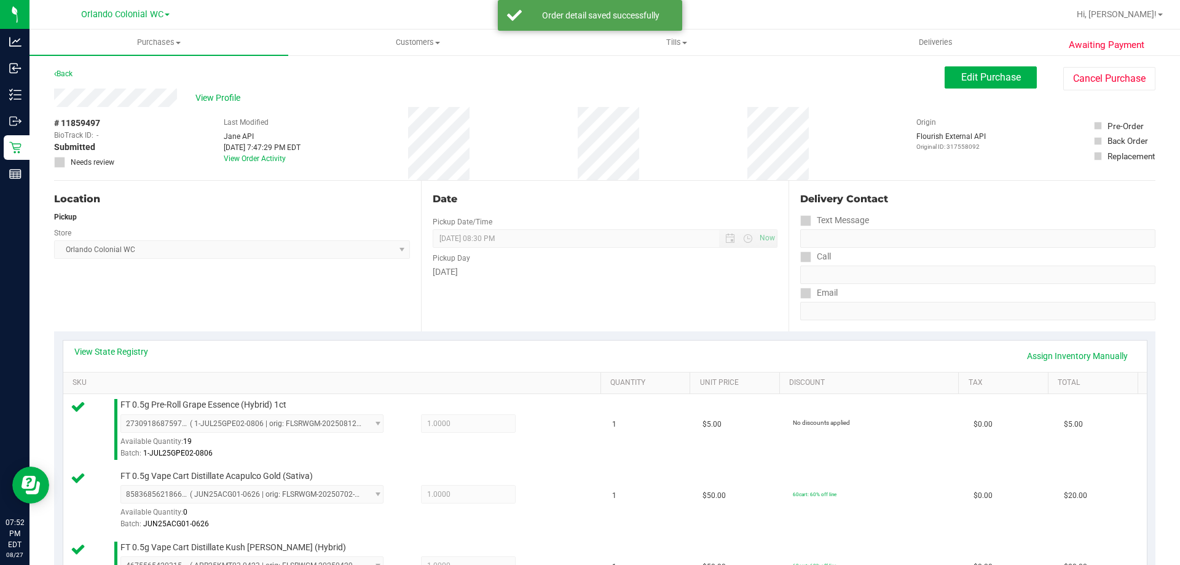
scroll to position [369, 0]
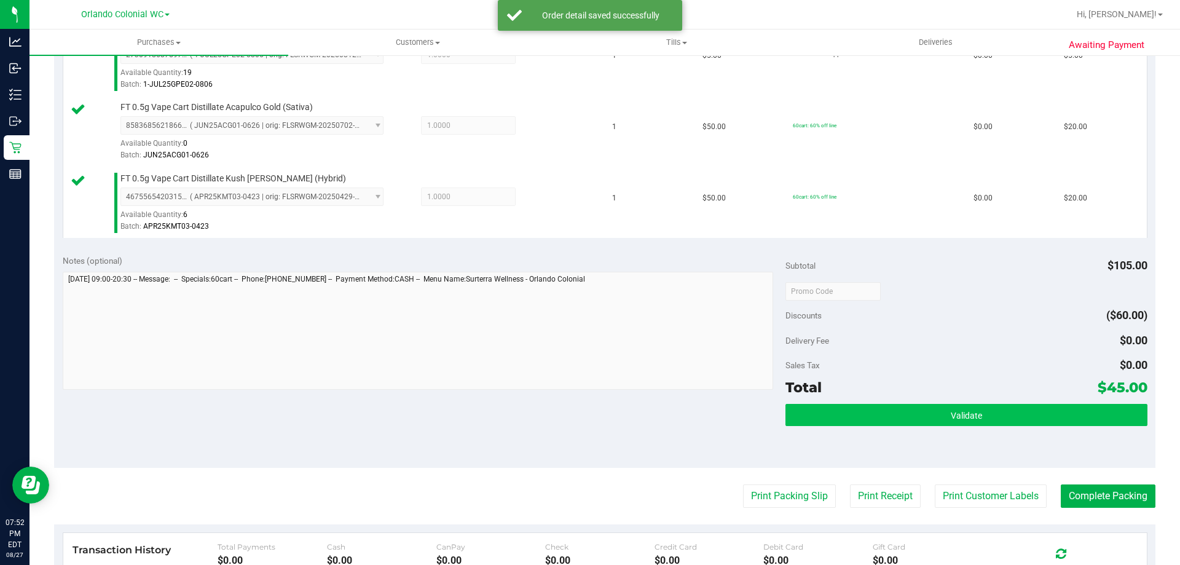
click at [909, 406] on div "Subtotal $105.00 Discounts ($60.00) Delivery Fee $0.00 Sales Tax $0.00 Total $4…" at bounding box center [966, 357] width 361 height 205
click at [909, 413] on button "Validate" at bounding box center [966, 415] width 361 height 22
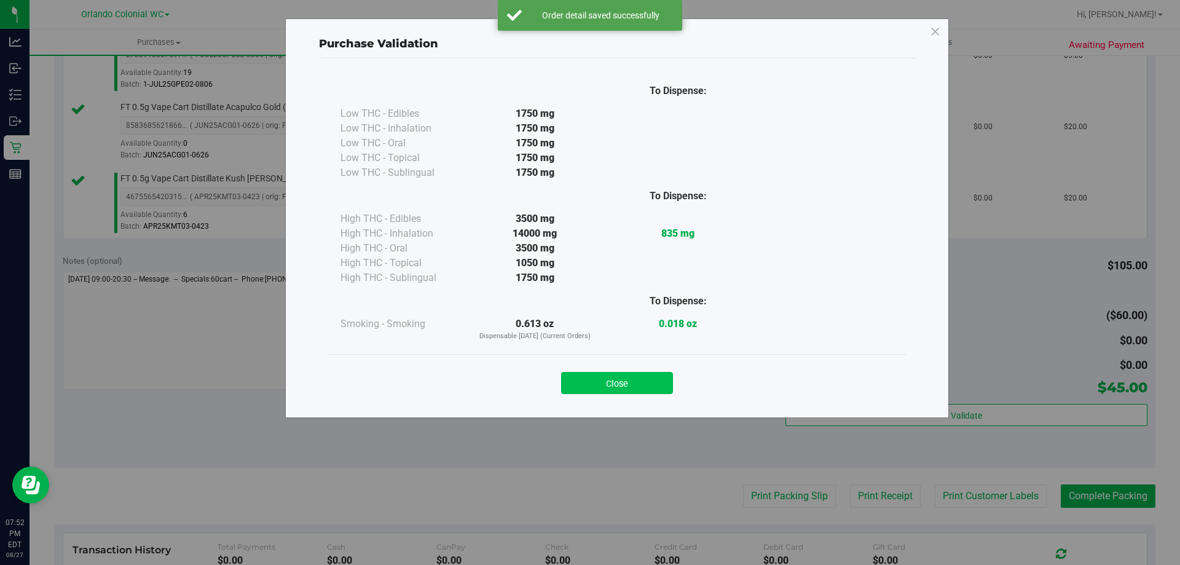
click at [616, 381] on button "Close" at bounding box center [617, 383] width 112 height 22
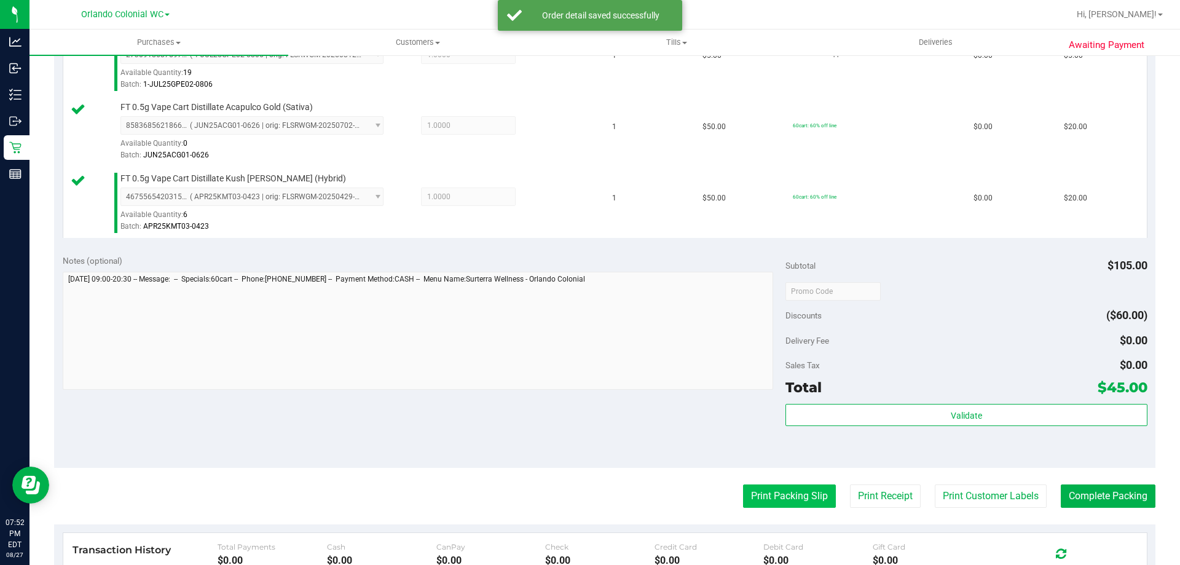
click at [797, 492] on button "Print Packing Slip" at bounding box center [789, 495] width 93 height 23
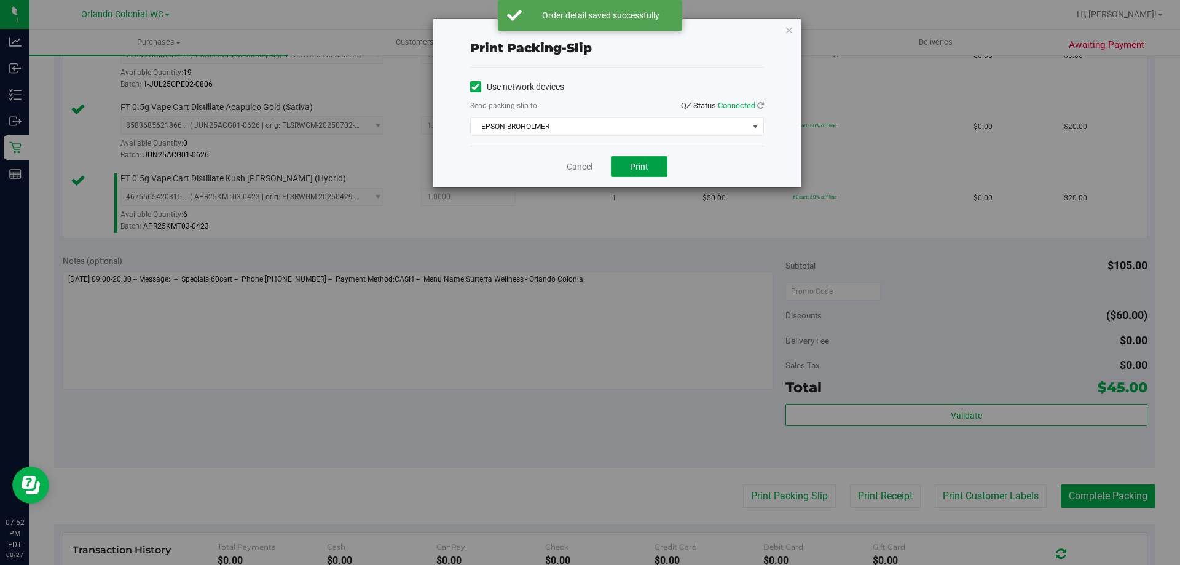
click at [634, 165] on span "Print" at bounding box center [639, 167] width 18 height 10
click at [789, 31] on icon "button" at bounding box center [789, 29] width 9 height 15
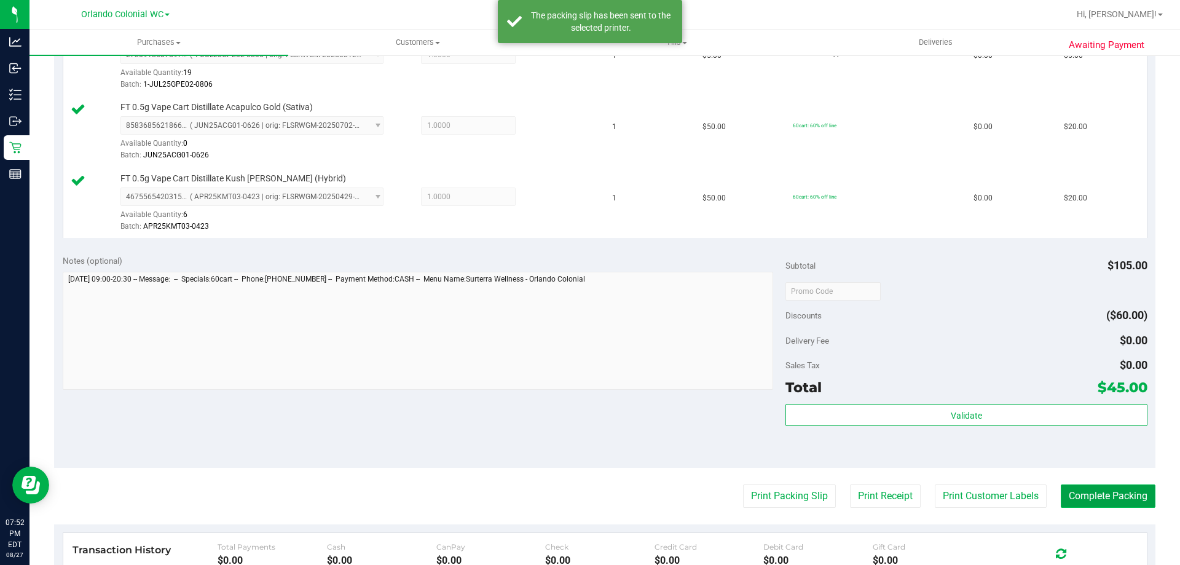
click at [1111, 487] on button "Complete Packing" at bounding box center [1108, 495] width 95 height 23
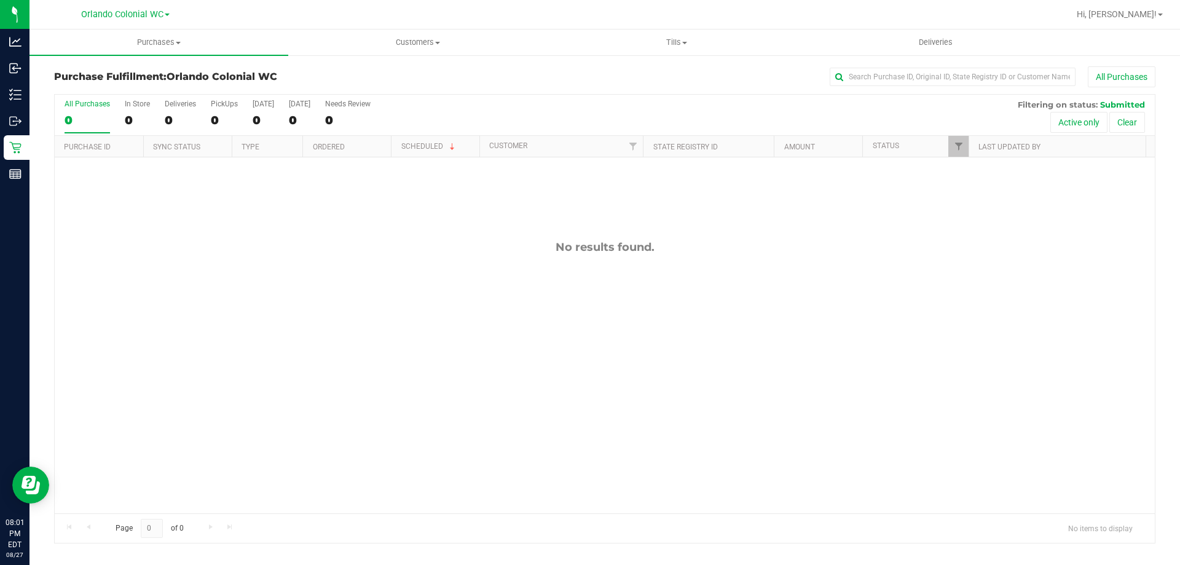
click at [620, 320] on div "No results found." at bounding box center [605, 376] width 1100 height 439
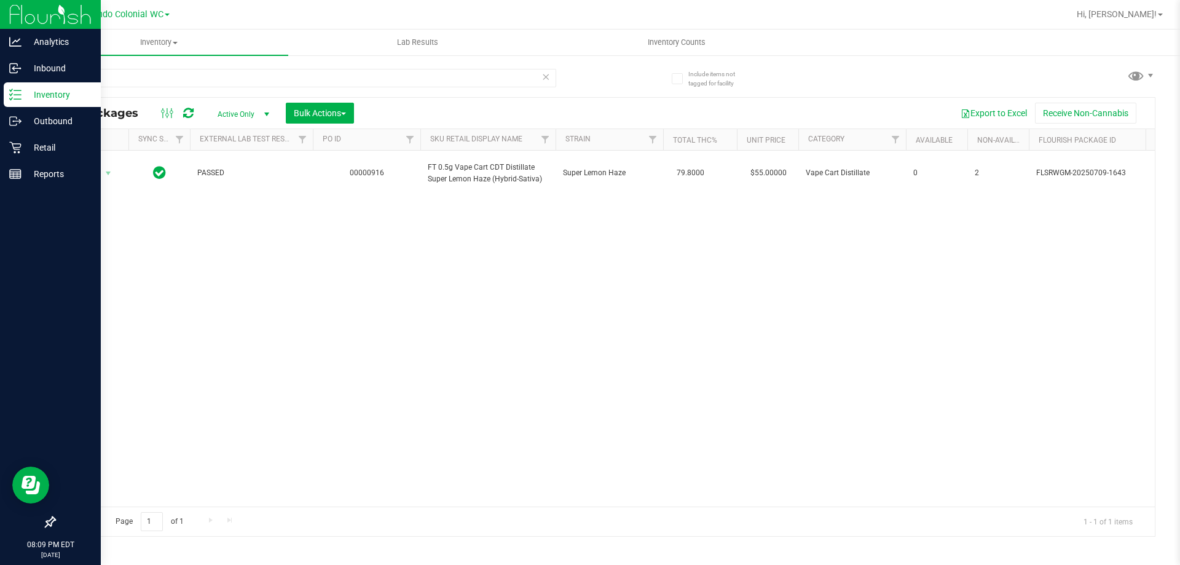
drag, startPoint x: 234, startPoint y: 79, endPoint x: 0, endPoint y: 18, distance: 241.9
click at [0, 31] on div "Analytics Inbound Inventory Outbound Retail Reports 08:09 PM EDT 08/27/2025 08/…" at bounding box center [590, 282] width 1180 height 565
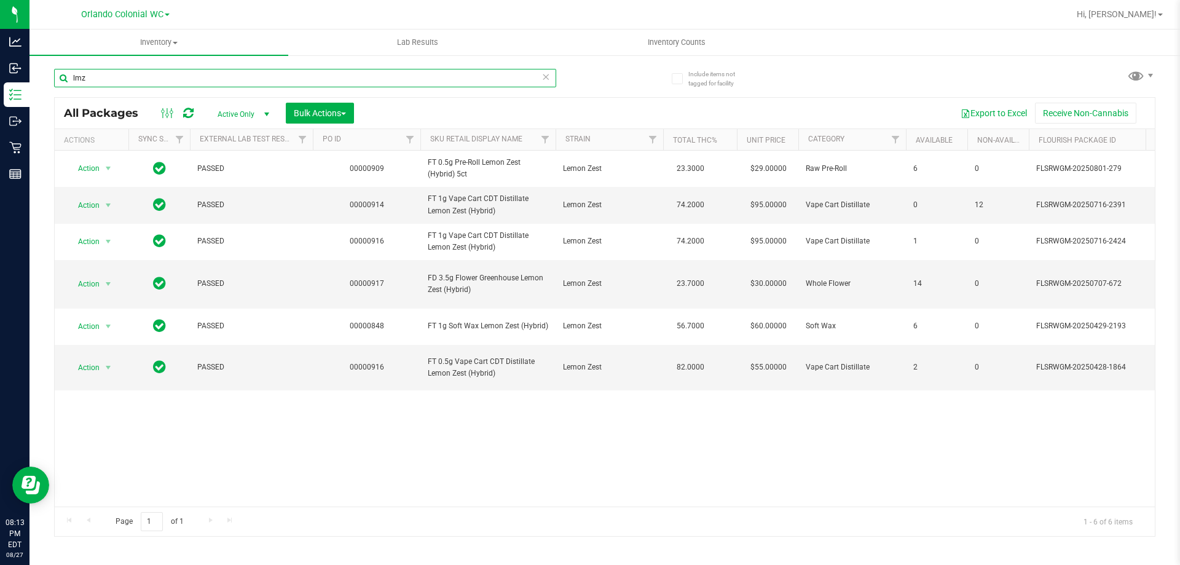
click at [205, 75] on input "lmz" at bounding box center [305, 78] width 502 height 18
type input "l"
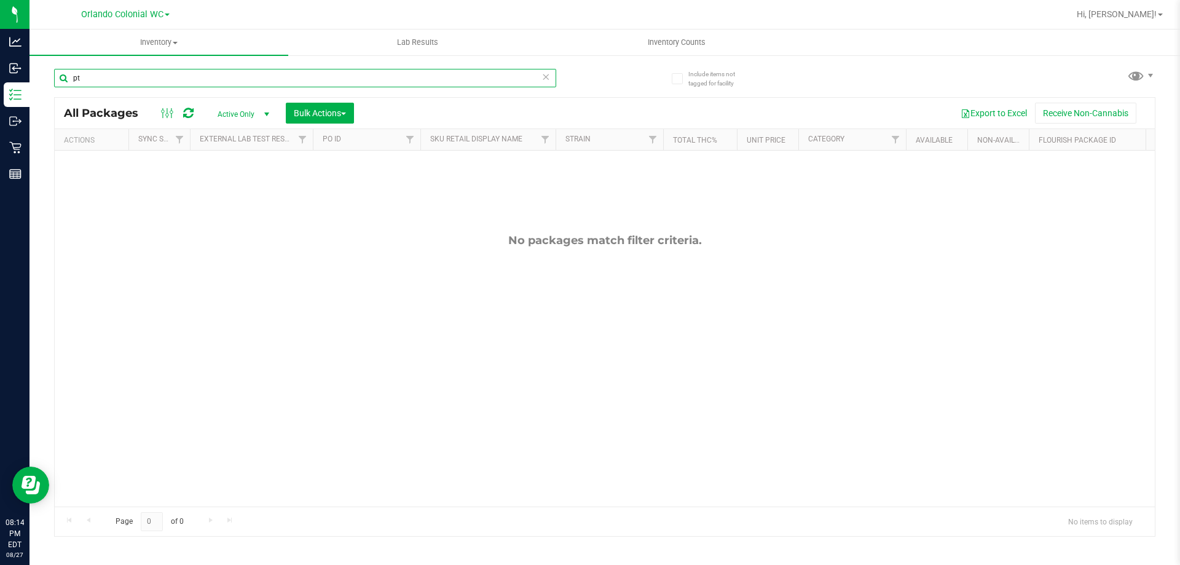
type input "p"
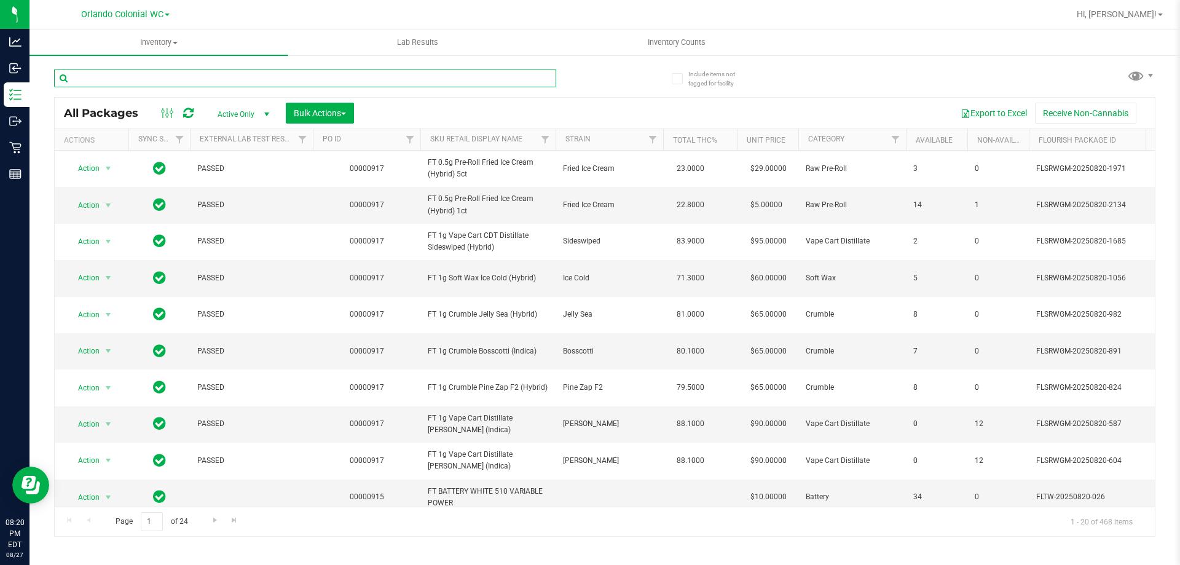
click at [232, 77] on input "text" at bounding box center [305, 78] width 502 height 18
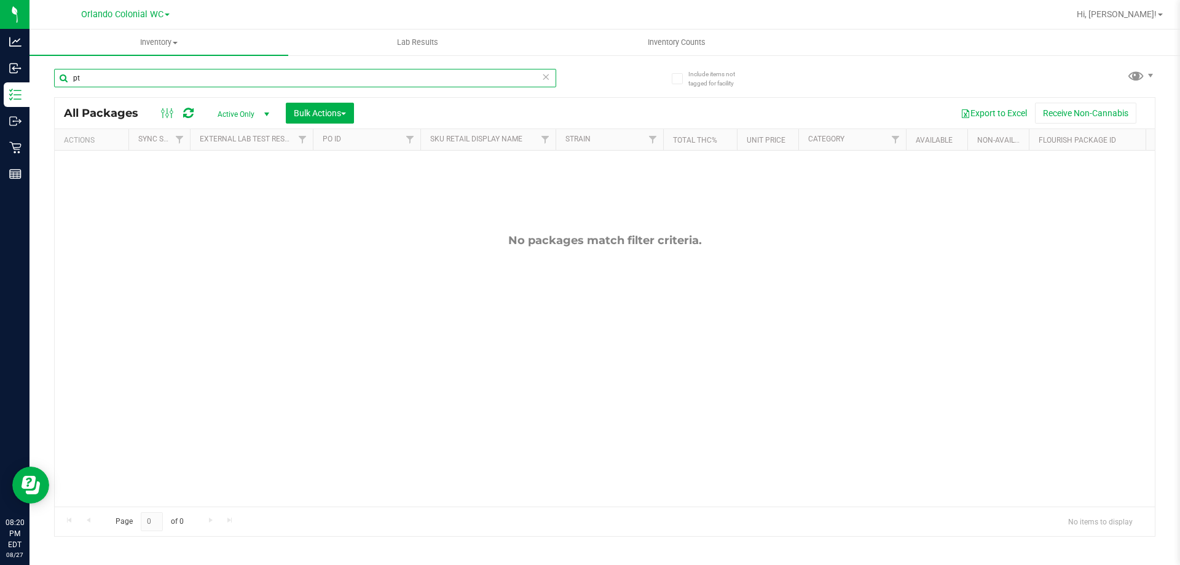
type input "p"
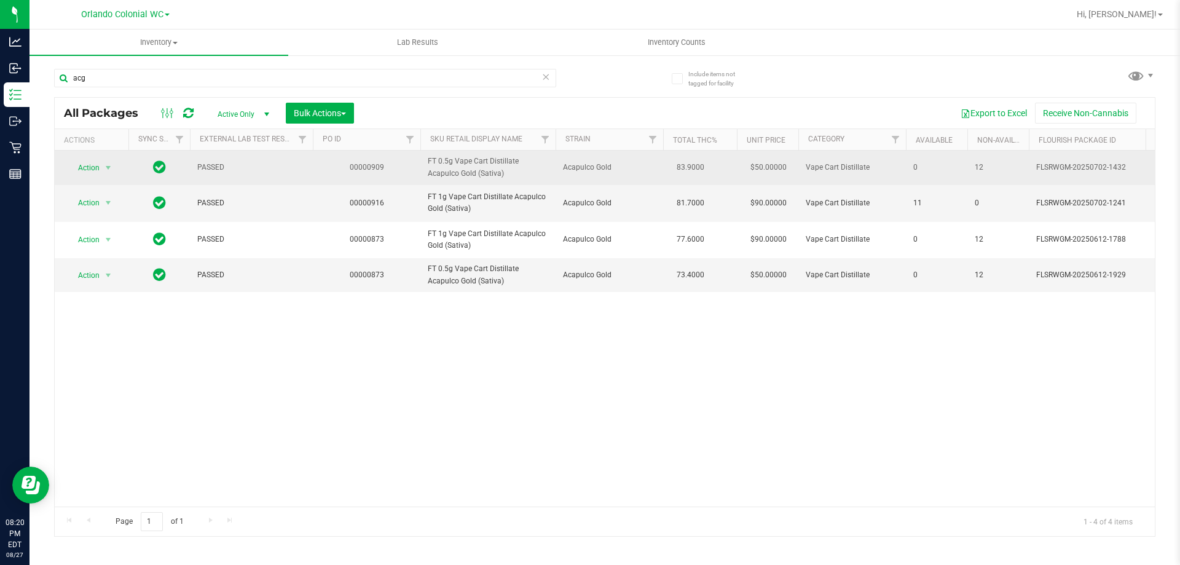
click at [483, 159] on span "FT 0.5g Vape Cart Distillate Acapulco Gold (Sativa)" at bounding box center [488, 167] width 120 height 23
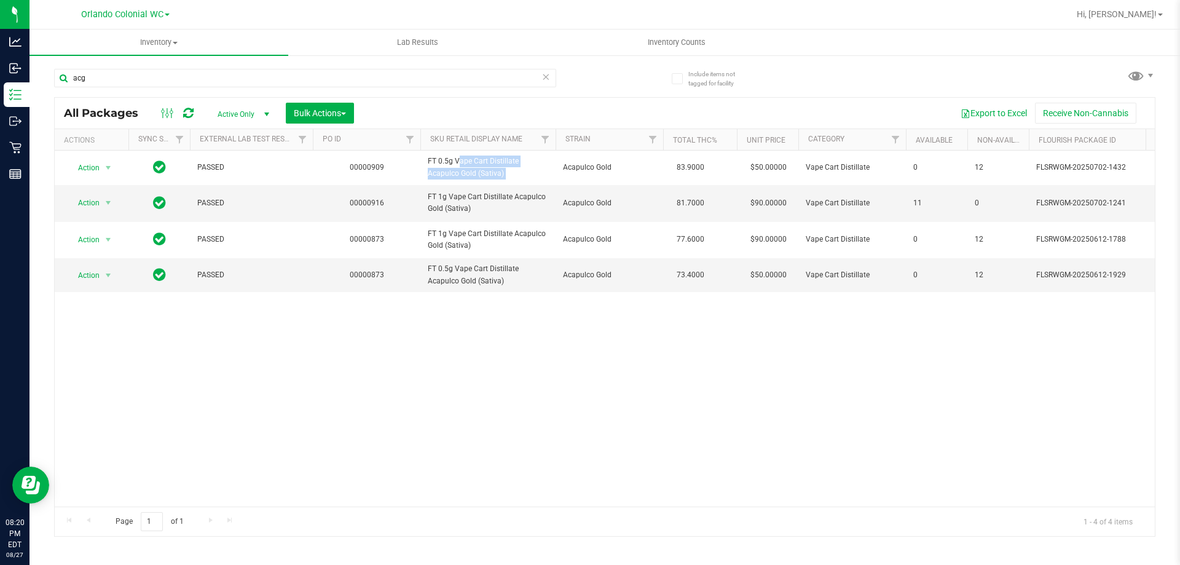
copy tr "FT 0.5g Vape Cart Distillate Acapulco Gold (Sativa)"
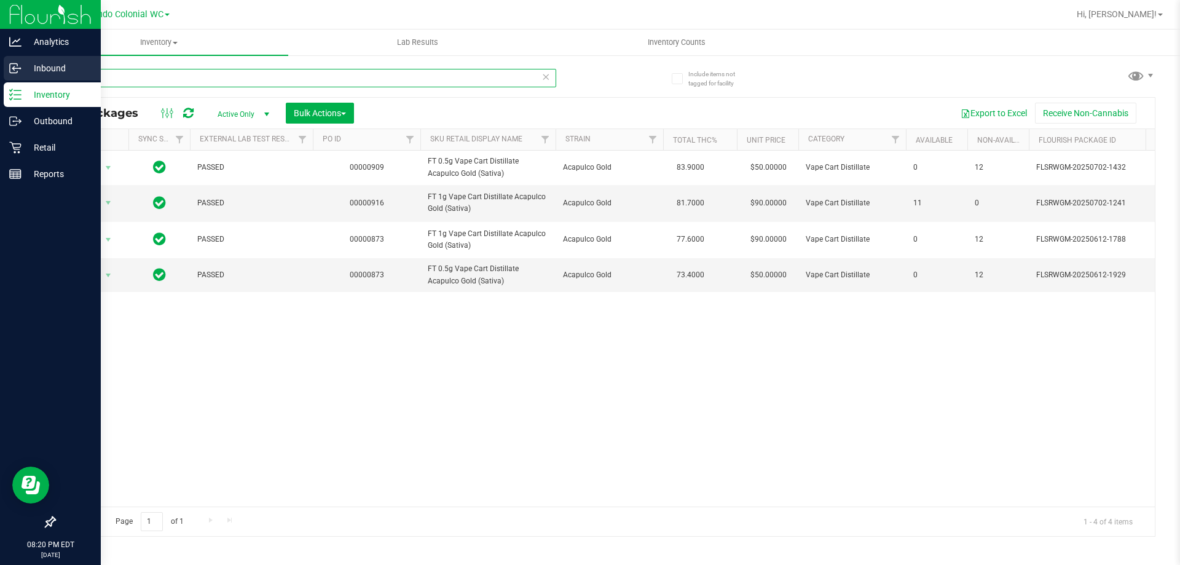
drag, startPoint x: 240, startPoint y: 79, endPoint x: 0, endPoint y: 71, distance: 240.5
click at [0, 63] on div "Analytics Inbound Inventory Outbound Retail Reports 08:20 PM EDT 08/27/2025 08/…" at bounding box center [590, 282] width 1180 height 565
paste input "FT 0.5g Vape Cart Distillate Acapulco Gold (Sativa)"
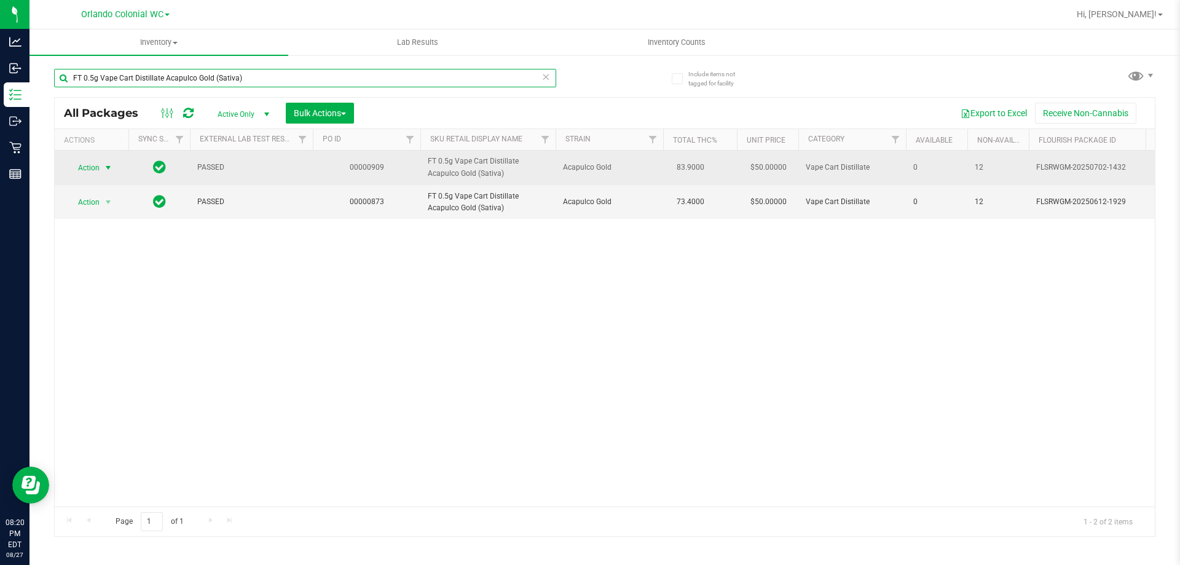
type input "FT 0.5g Vape Cart Distillate Acapulco Gold (Sativa)"
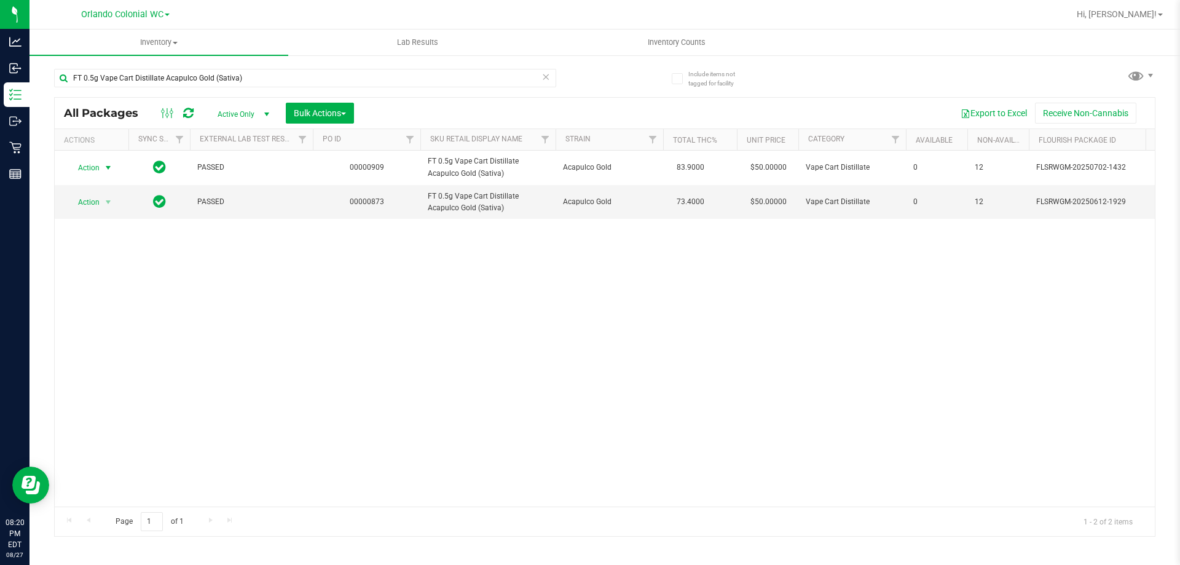
drag, startPoint x: 100, startPoint y: 167, endPoint x: 99, endPoint y: 232, distance: 65.2
click at [100, 167] on span "Action" at bounding box center [91, 167] width 49 height 17
click at [120, 304] on li "Unlock package" at bounding box center [107, 313] width 79 height 18
click at [272, 79] on input "FT 0.5g Vape Cart Distillate Acapulco Gold (Sativa)" at bounding box center [305, 78] width 502 height 18
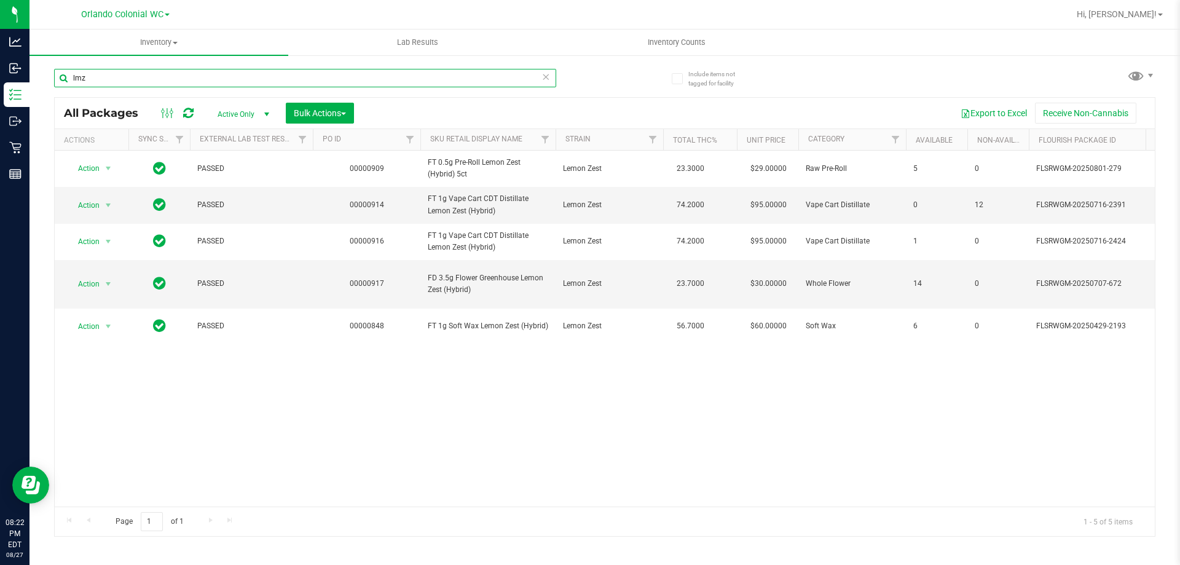
click at [130, 79] on input "lmz" at bounding box center [305, 78] width 502 height 18
type input "l"
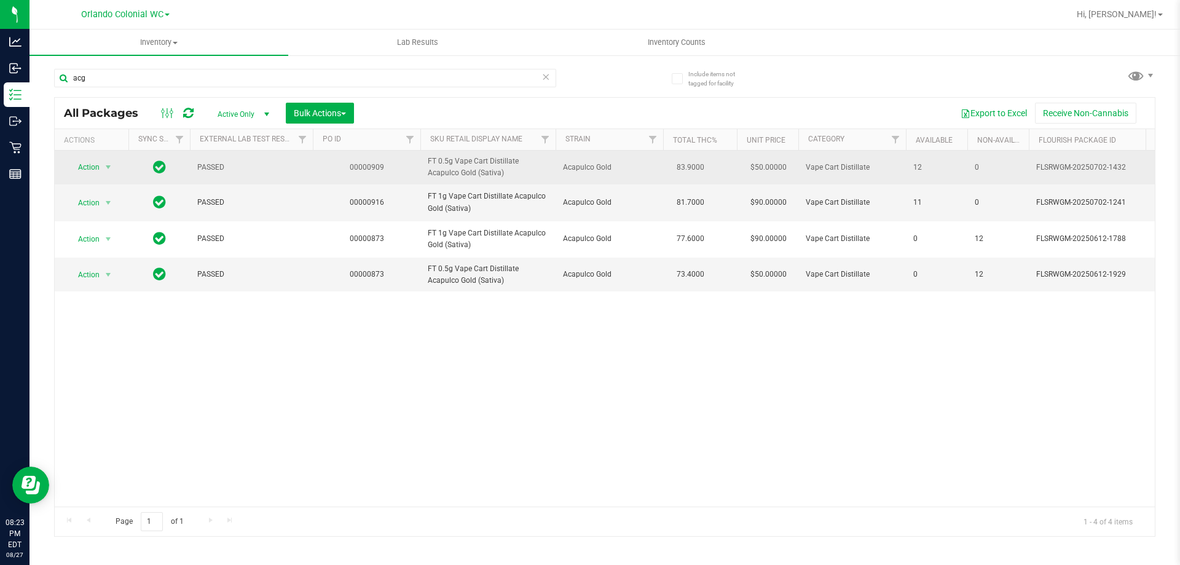
click at [466, 164] on span "FT 0.5g Vape Cart Distillate Acapulco Gold (Sativa)" at bounding box center [488, 167] width 120 height 23
click at [465, 164] on span "FT 0.5g Vape Cart Distillate Acapulco Gold (Sativa)" at bounding box center [488, 167] width 120 height 23
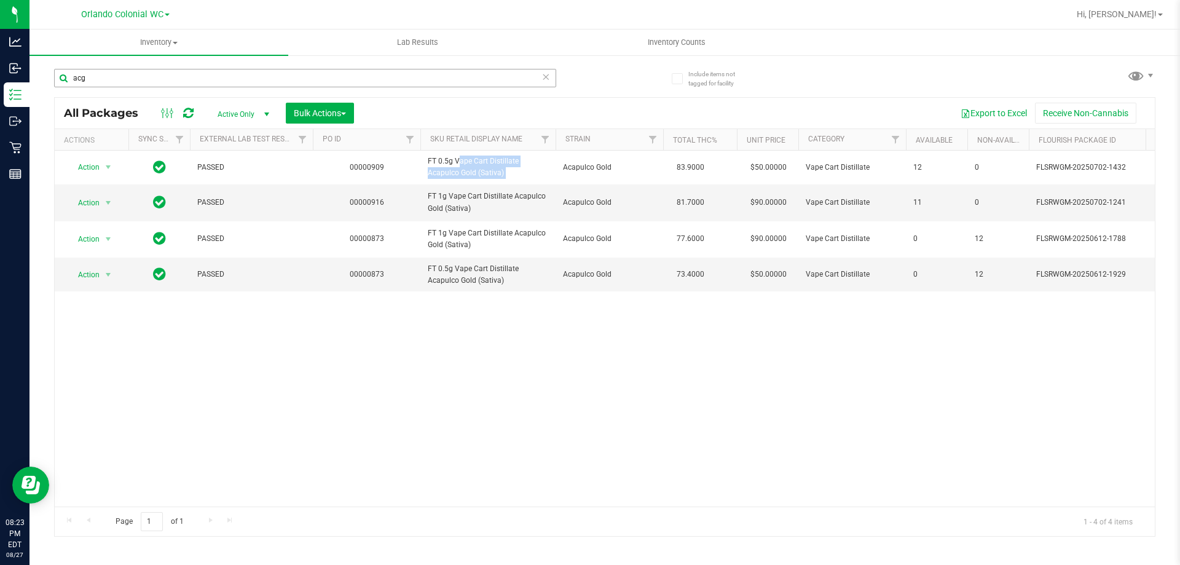
copy tr "FT 0.5g Vape Cart Distillate Acapulco Gold (Sativa)"
drag, startPoint x: 188, startPoint y: 81, endPoint x: 286, endPoint y: 24, distance: 113.5
click at [0, 50] on div "Analytics Inbound Inventory Outbound Retail Reports 08:23 PM EDT 08/27/2025 08/…" at bounding box center [590, 282] width 1180 height 565
paste input "FT 0.5g Vape Cart Distillate Acapulco Gold (Sativa)"
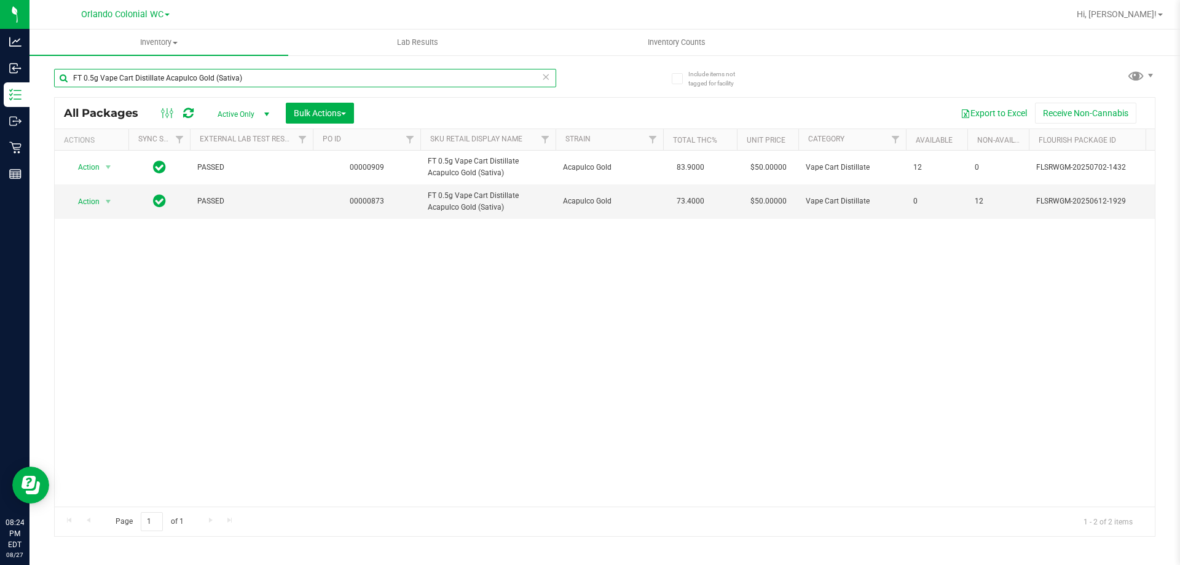
type input "FT 0.5g Vape Cart Distillate Acapulco Gold (Sativa)"
